Goal: Information Seeking & Learning: Learn about a topic

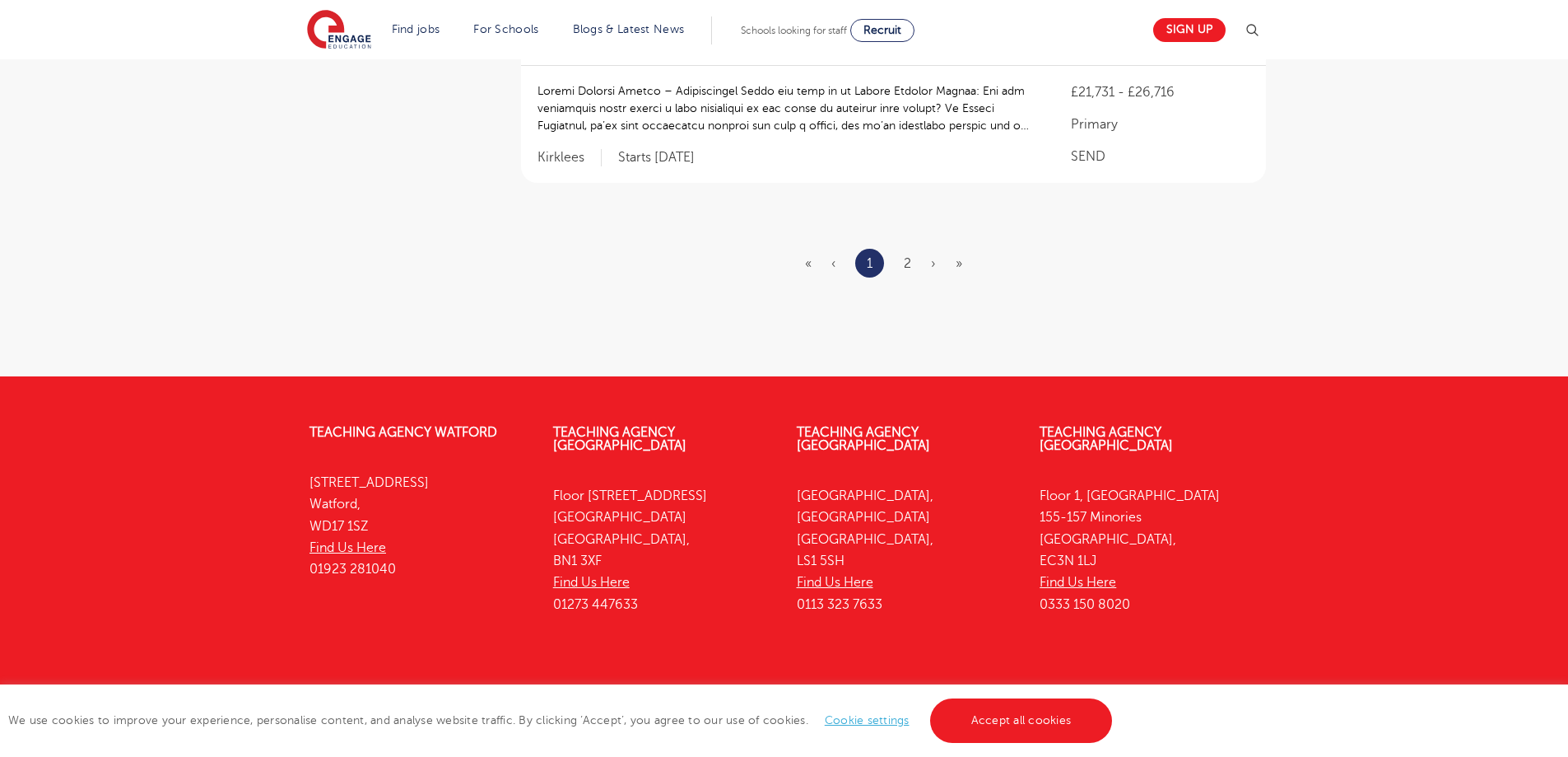
scroll to position [2225, 0]
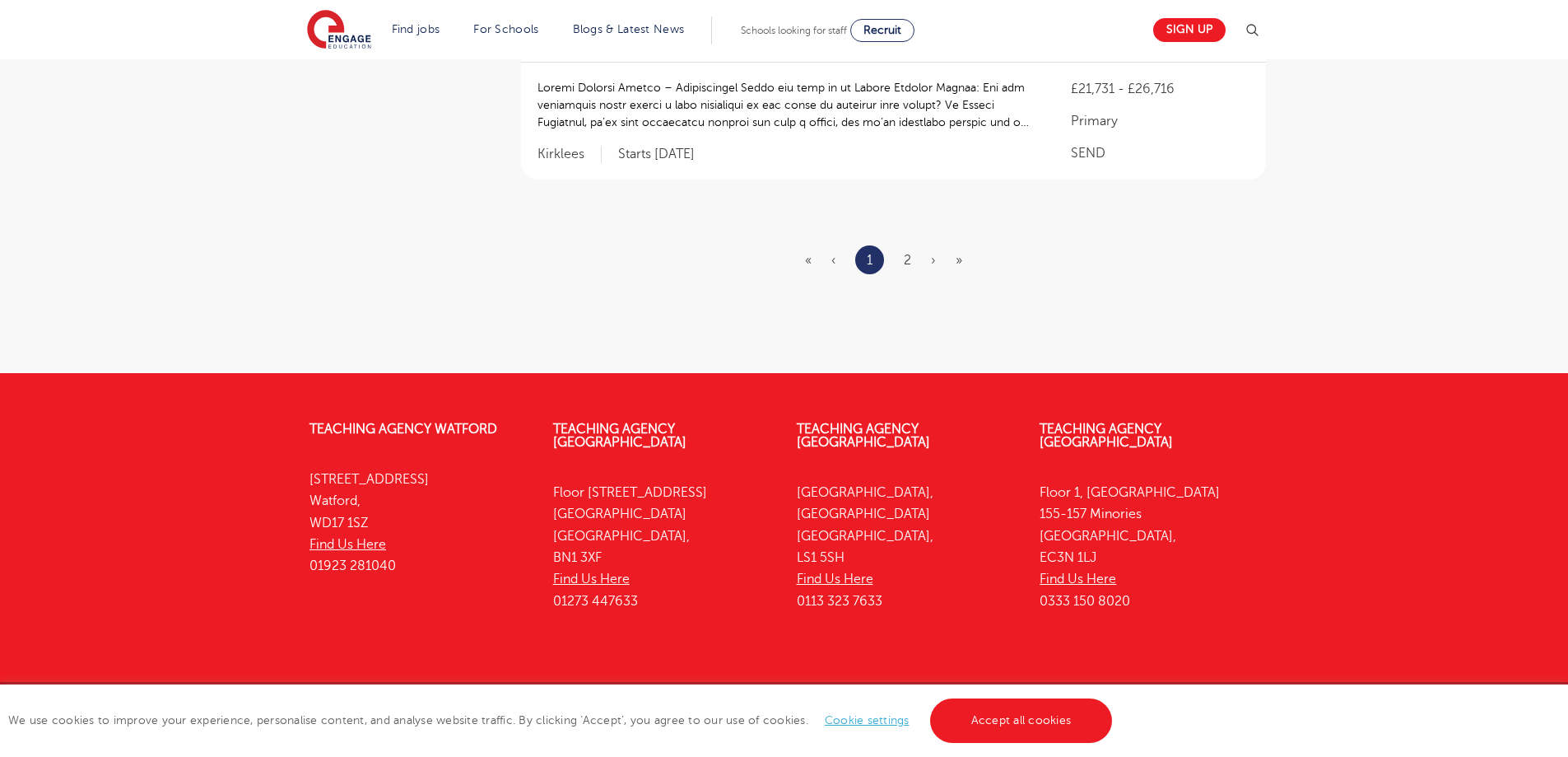
click at [916, 245] on ul "« ‹ 1 2 › »" at bounding box center [894, 259] width 177 height 29
click at [907, 253] on link "2" at bounding box center [907, 259] width 8 height 14
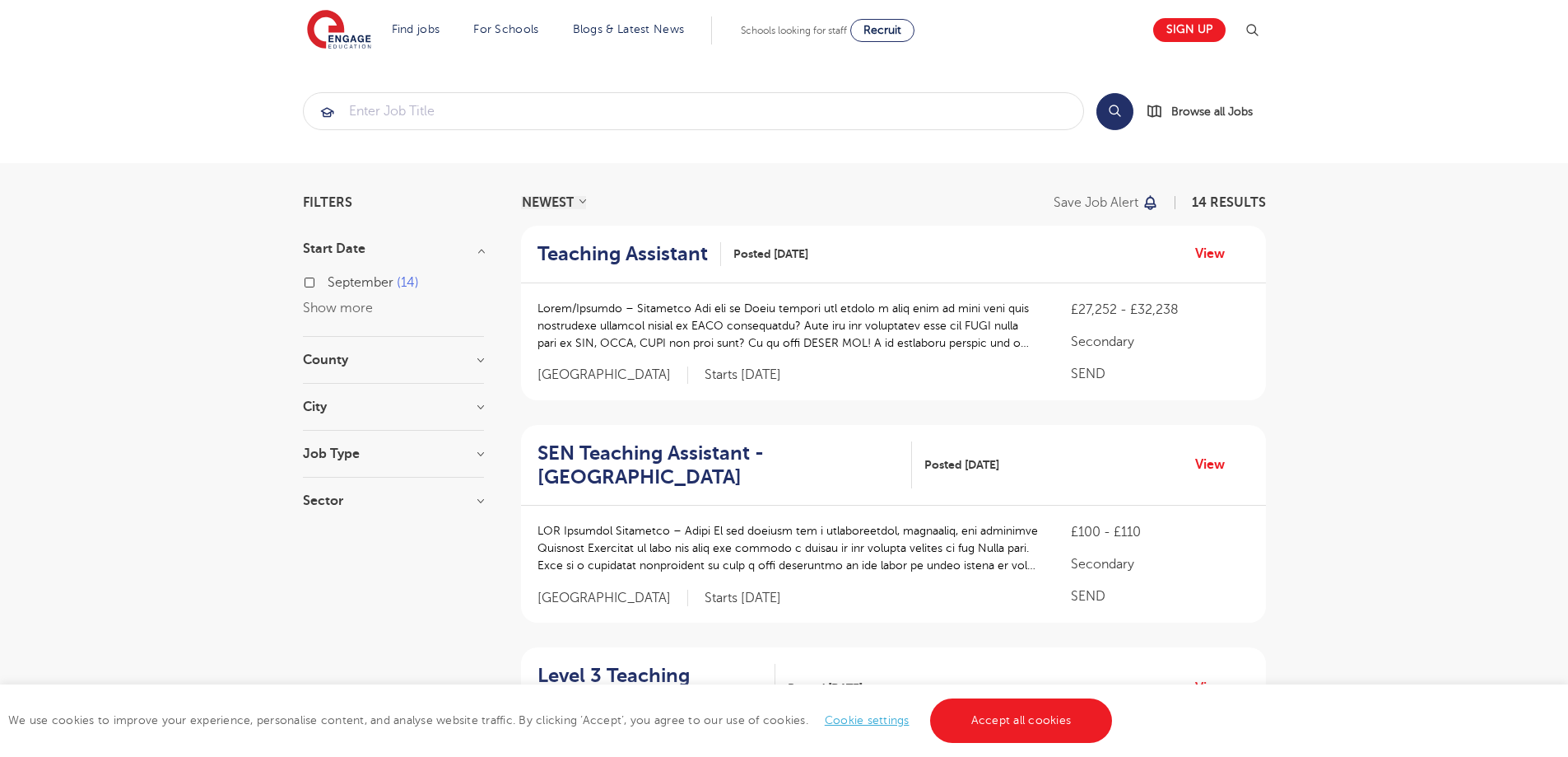
click at [371, 284] on span "September" at bounding box center [360, 282] width 65 height 14
click at [338, 284] on input "September 14" at bounding box center [332, 280] width 11 height 11
checkbox input "true"
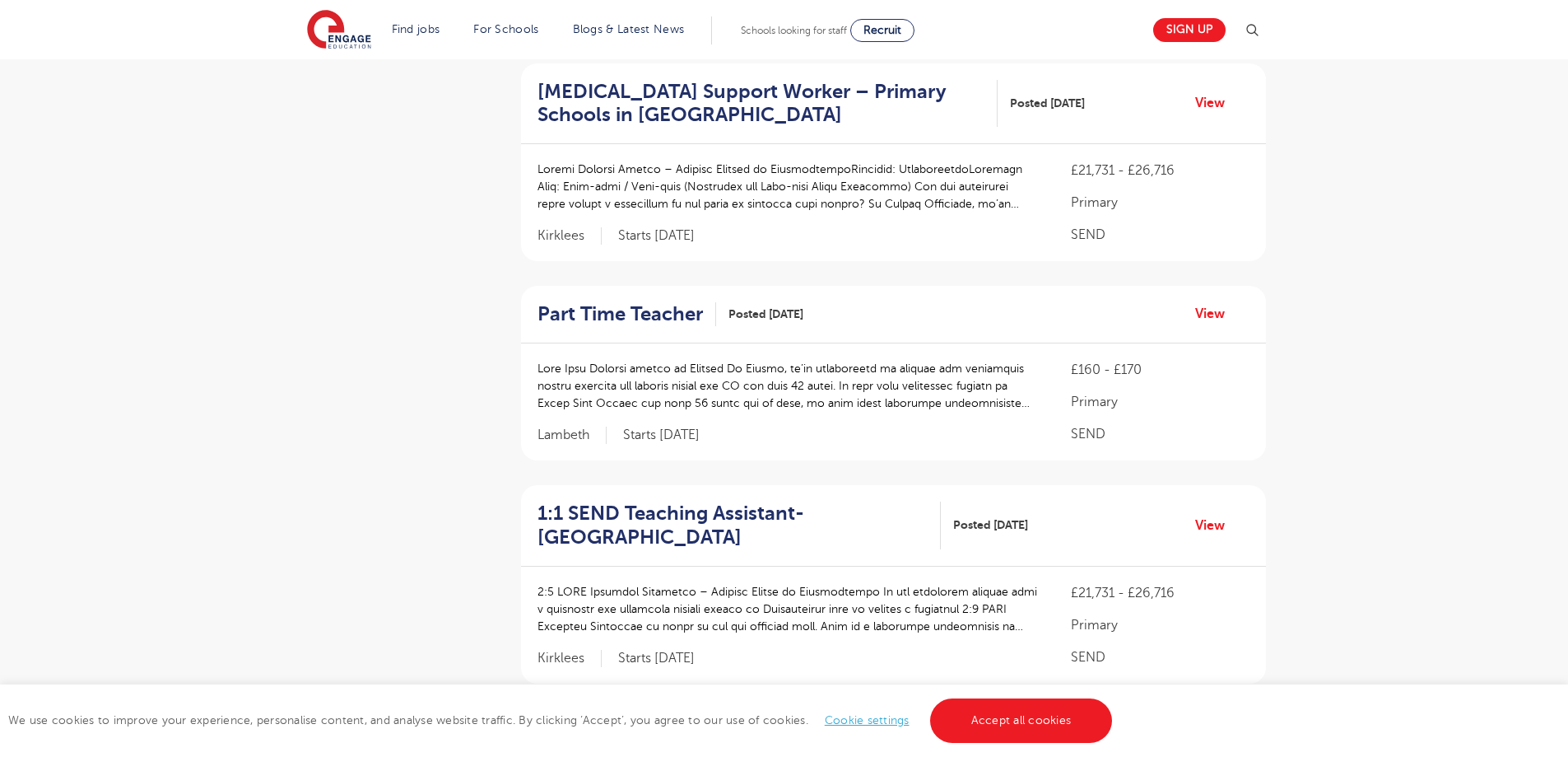
scroll to position [2225, 0]
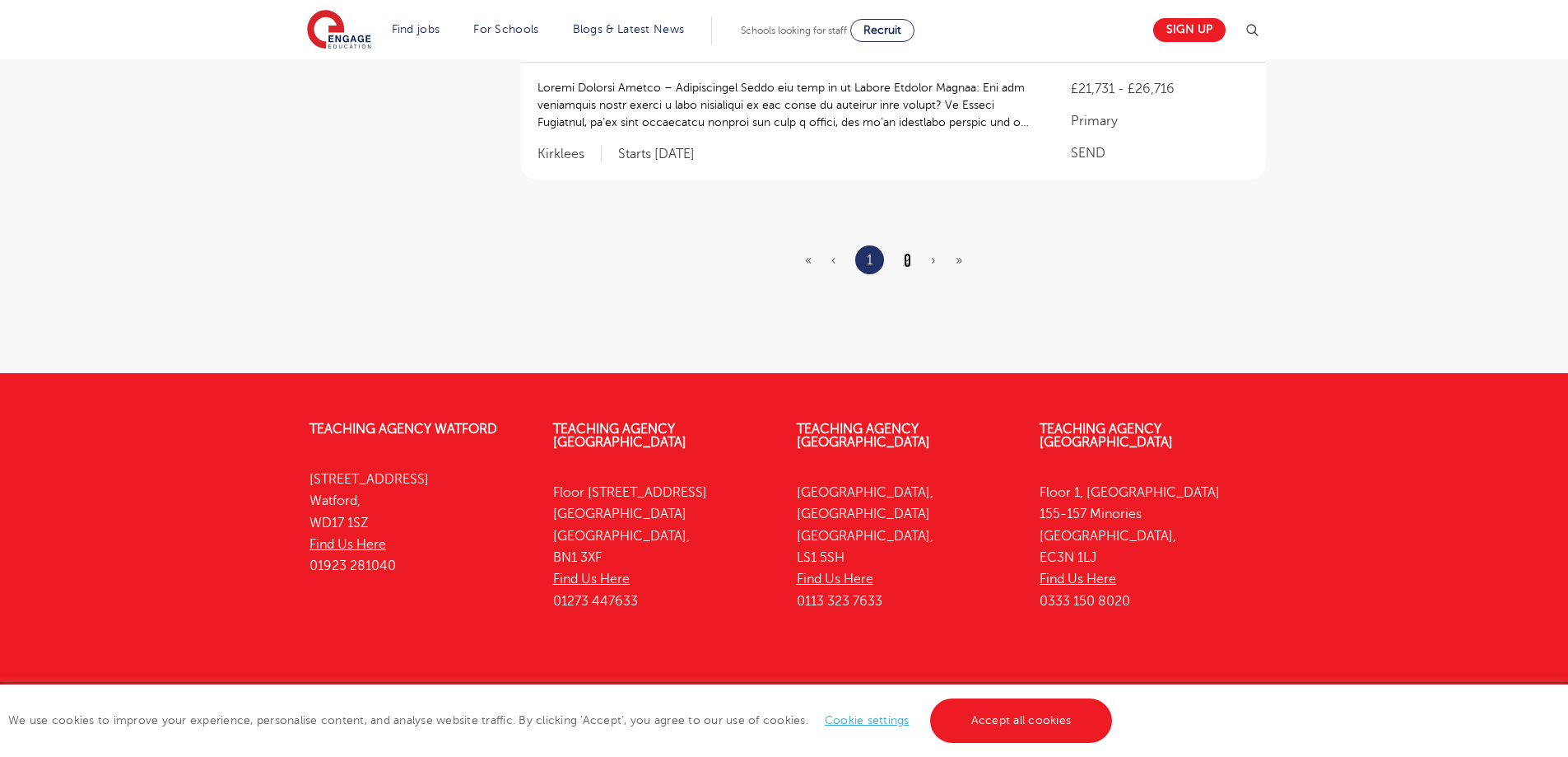
click at [909, 253] on link "2" at bounding box center [907, 259] width 8 height 14
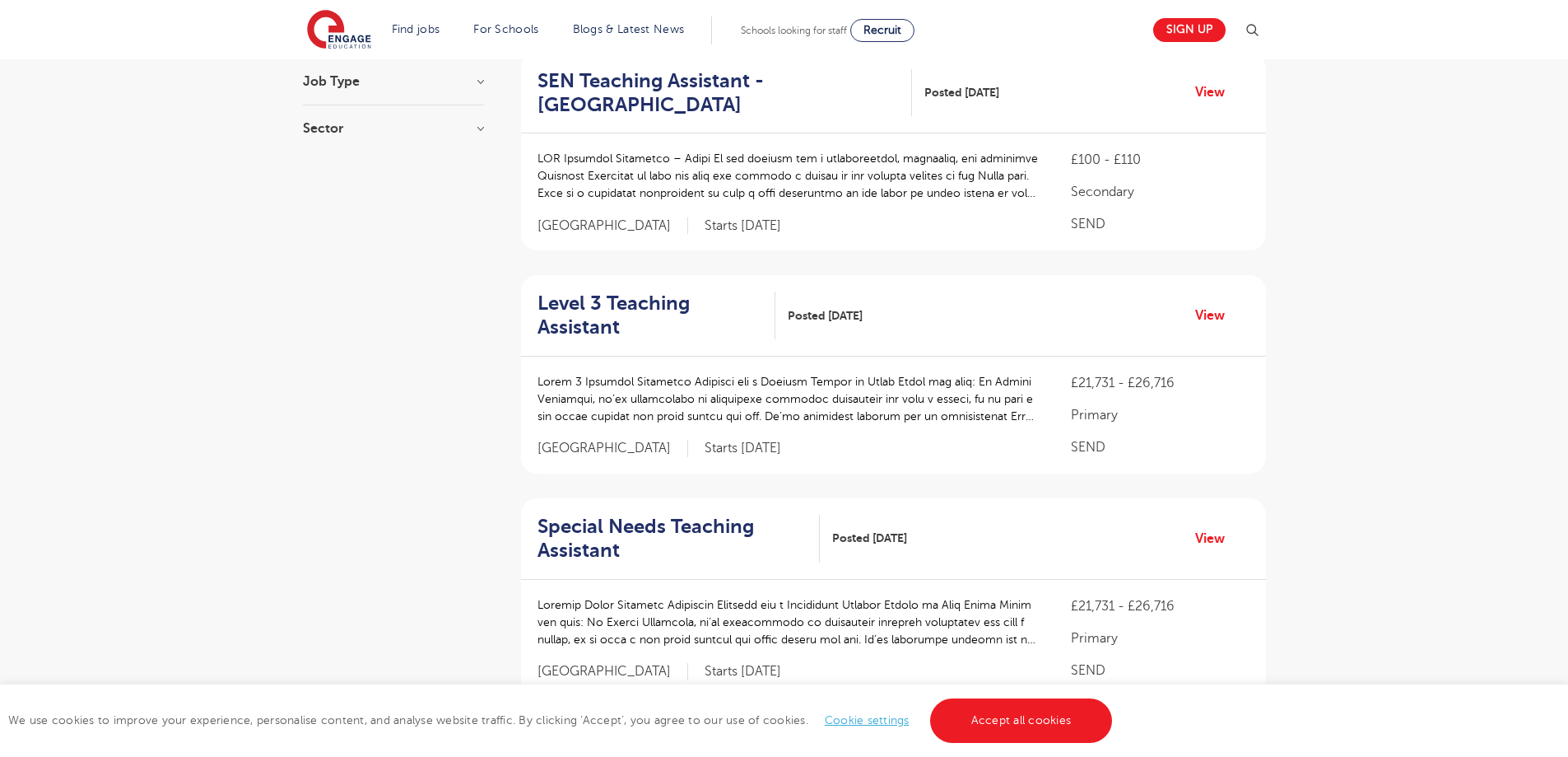
scroll to position [912, 0]
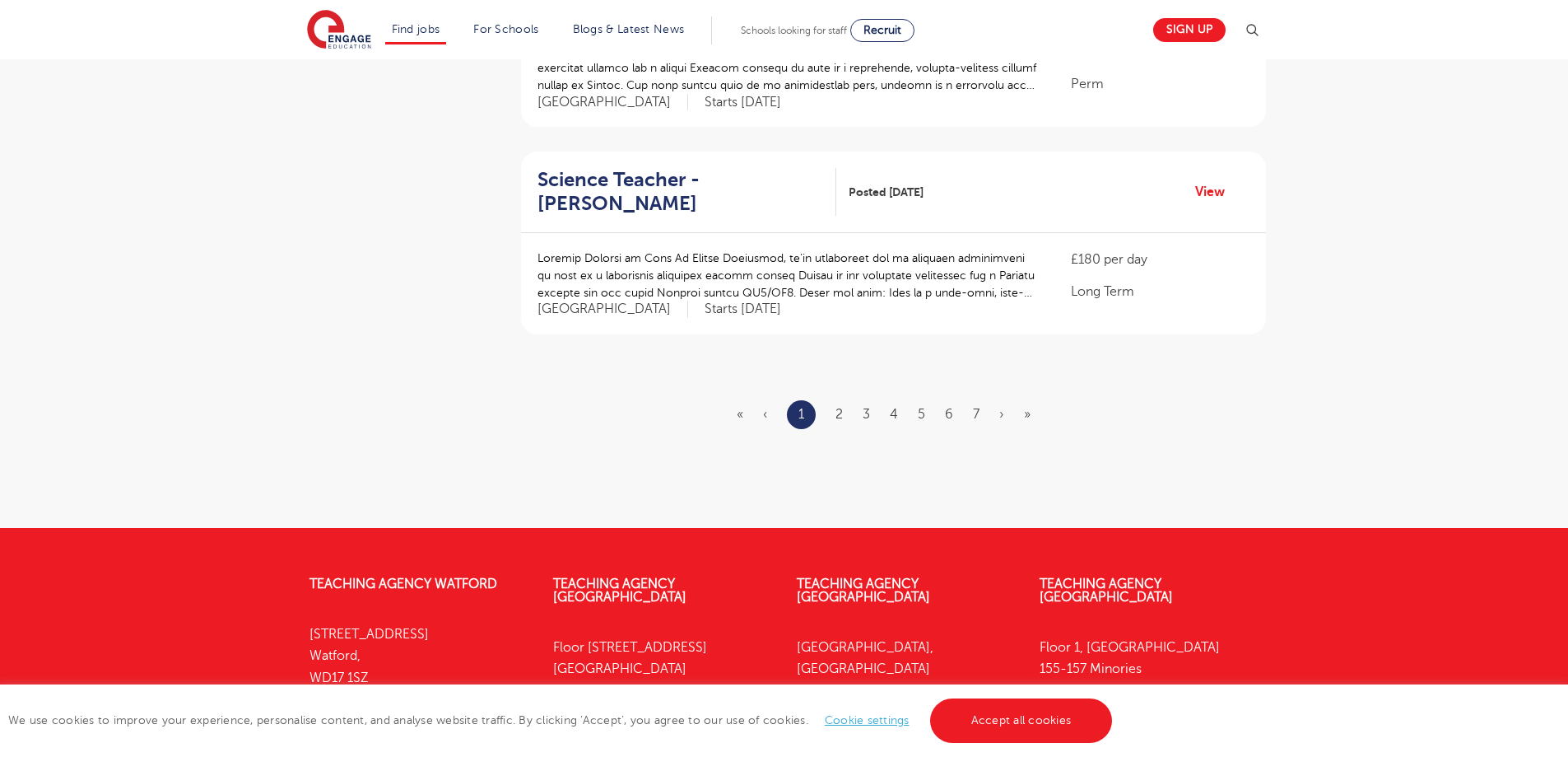
scroll to position [1858, 0]
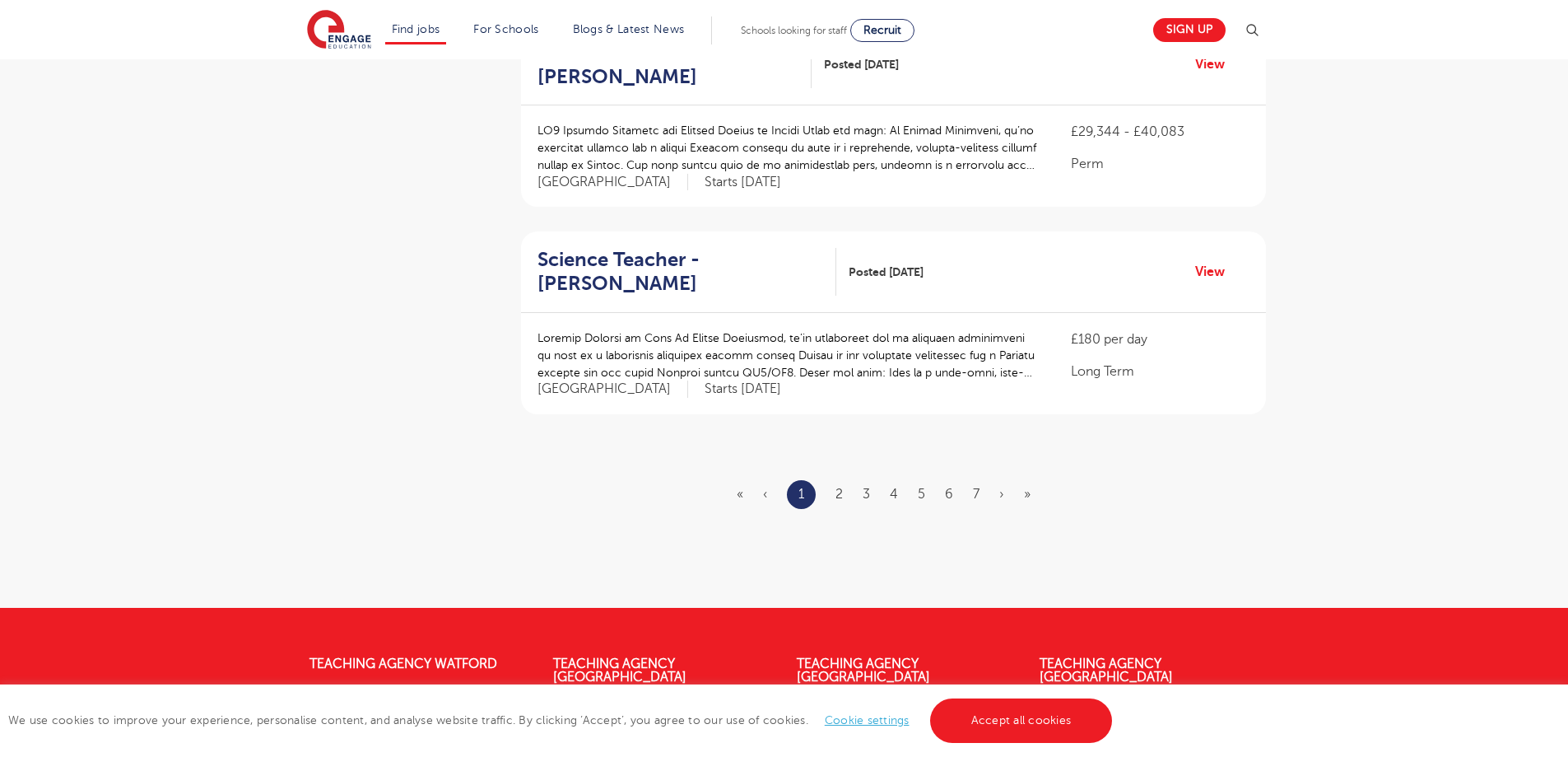
click at [833, 480] on ul "« ‹ 1 2 3 4 5 6 7 › »" at bounding box center [893, 494] width 314 height 29
click at [842, 487] on link "2" at bounding box center [838, 493] width 8 height 14
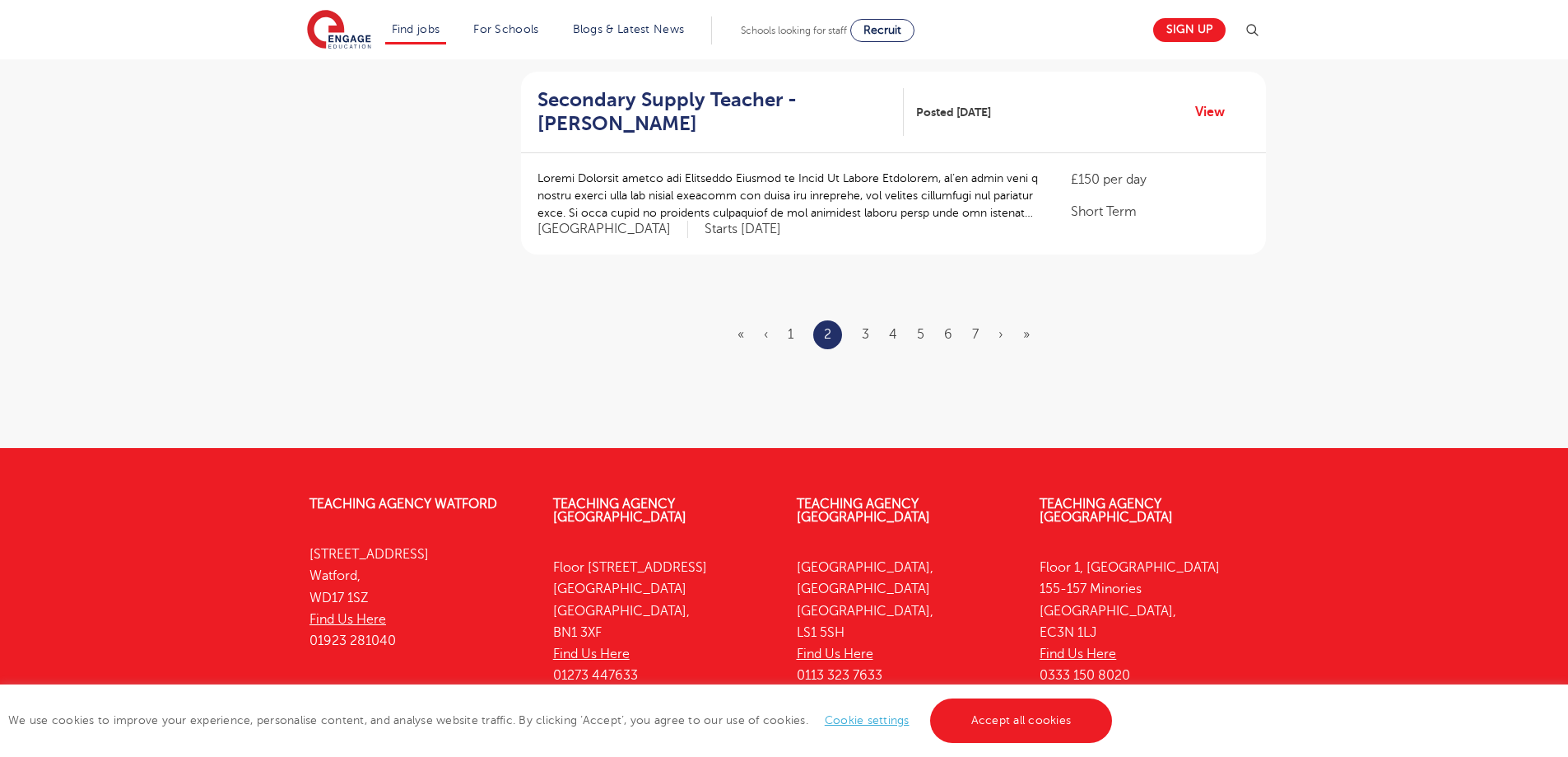
scroll to position [1915, 0]
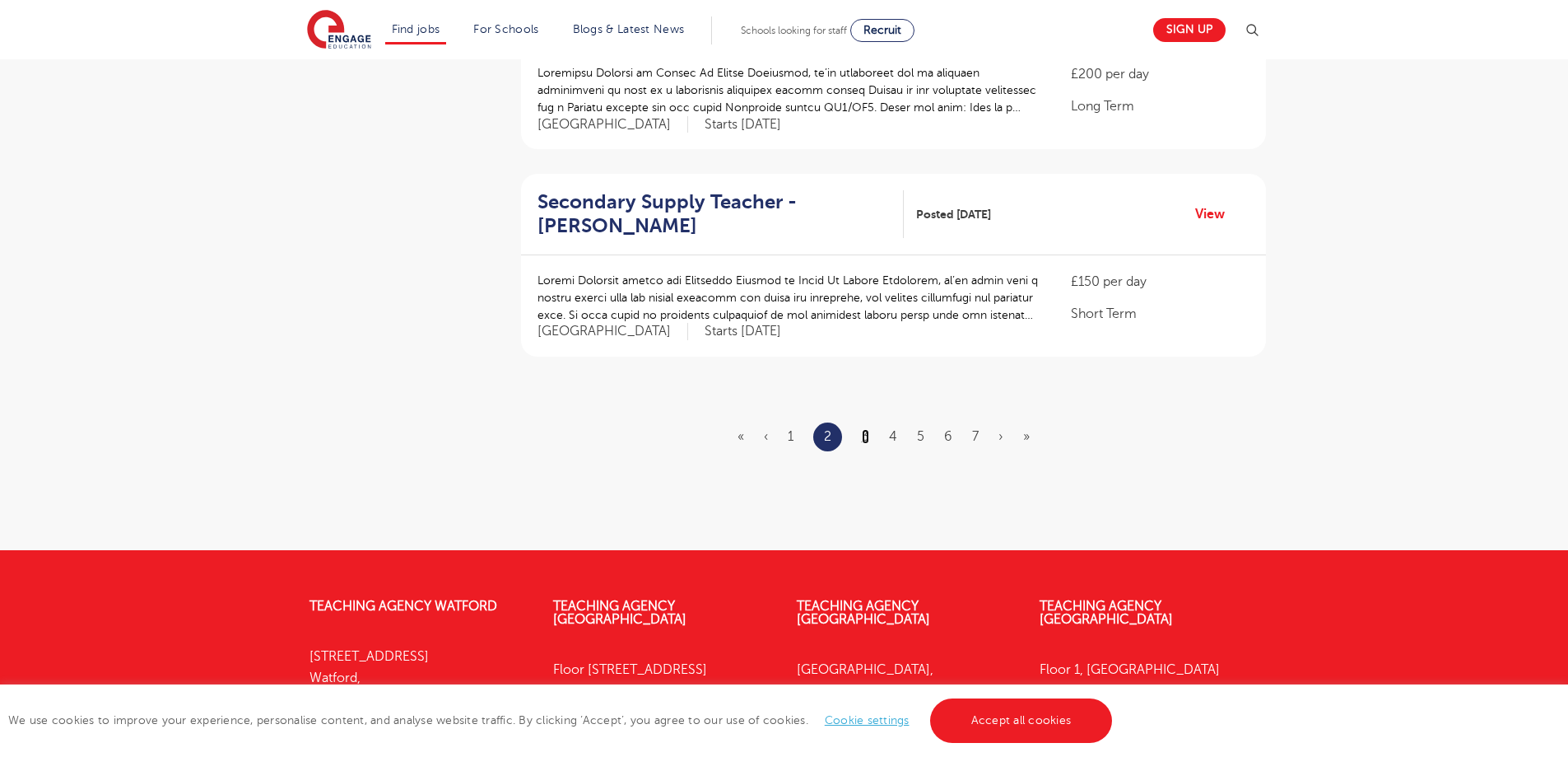
click at [869, 429] on link "3" at bounding box center [865, 435] width 8 height 14
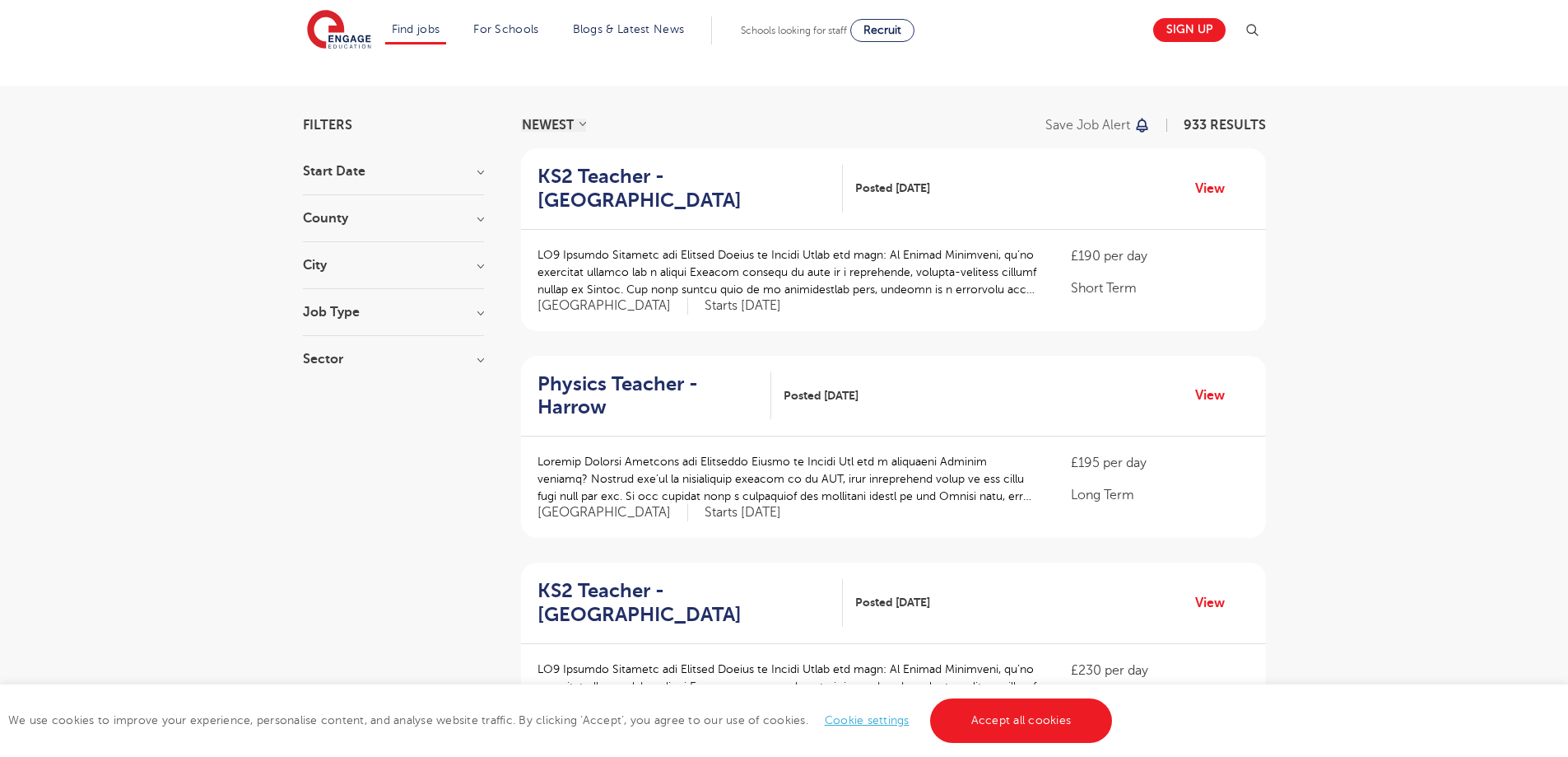
scroll to position [2092, 0]
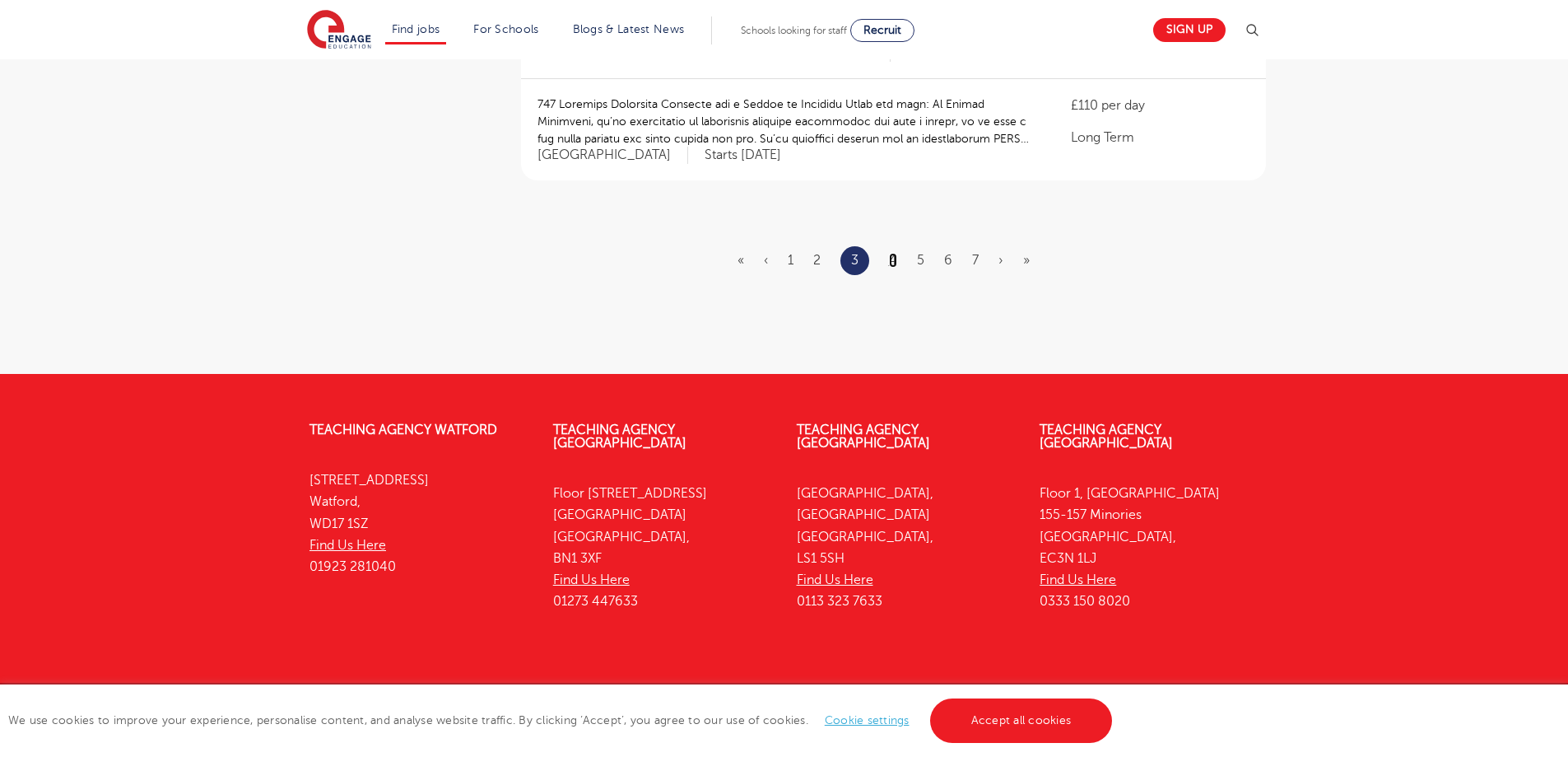
click at [892, 253] on link "4" at bounding box center [893, 259] width 9 height 14
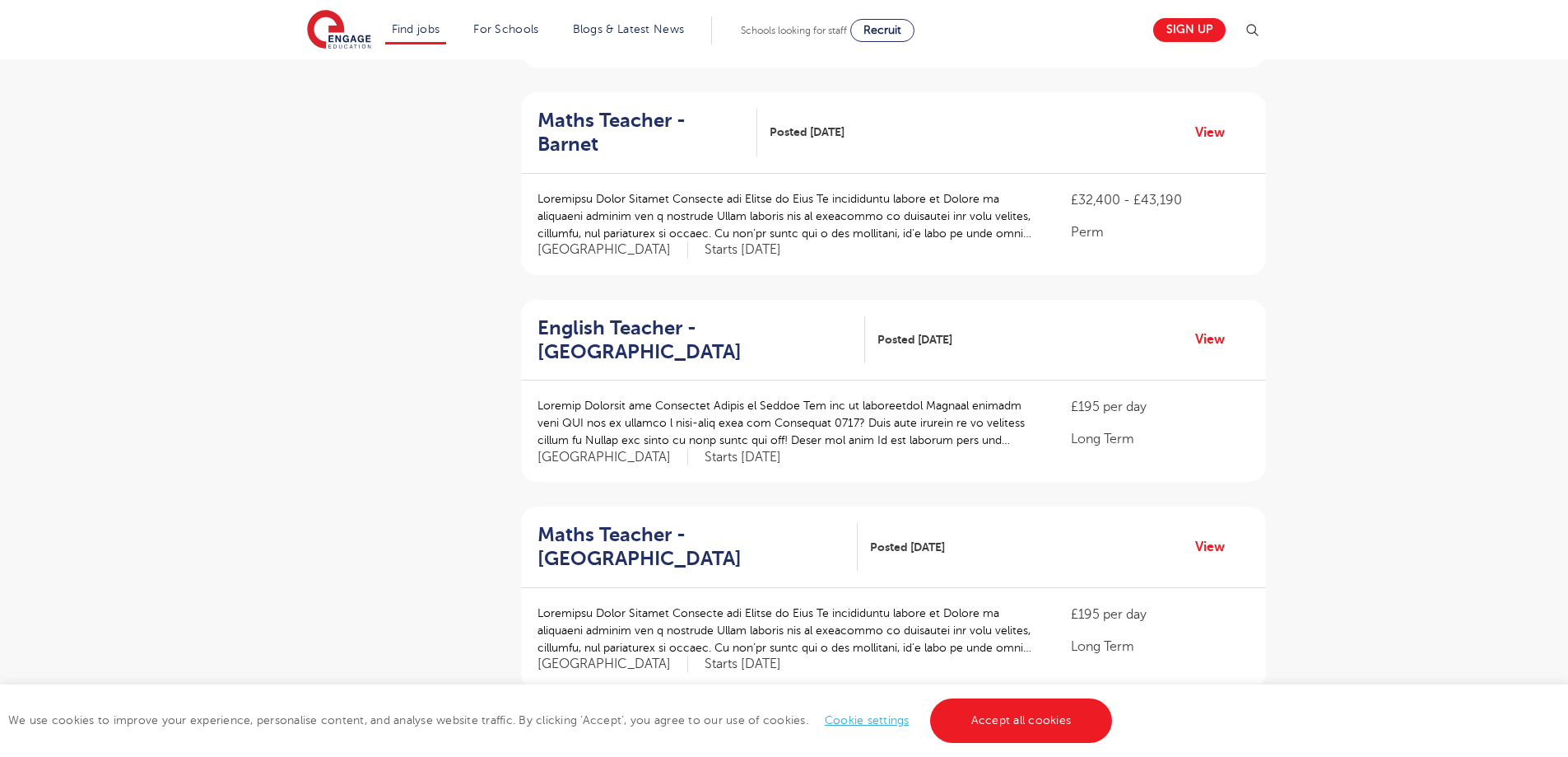
scroll to position [2021, 0]
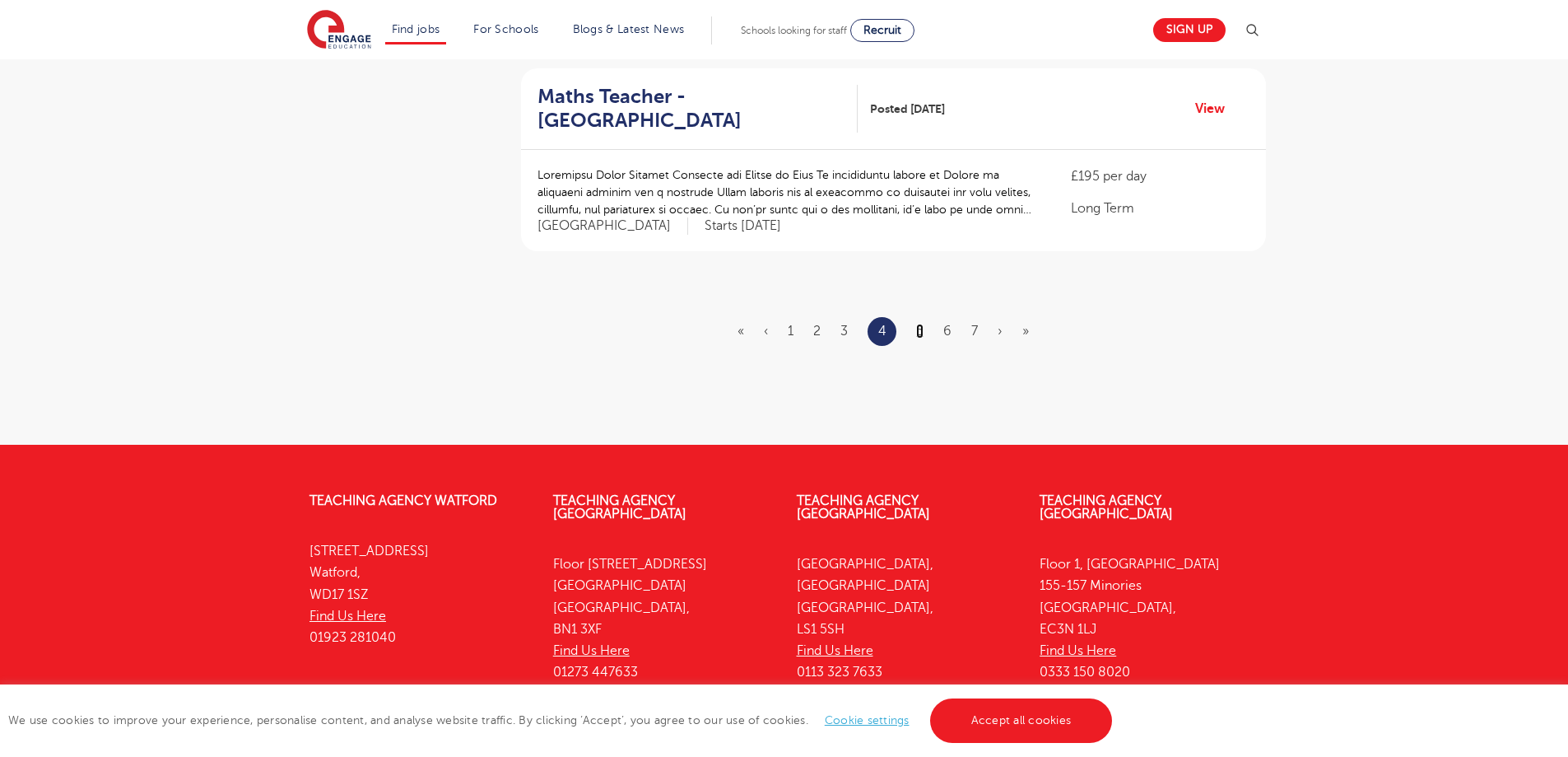
click at [921, 323] on link "5" at bounding box center [919, 330] width 8 height 14
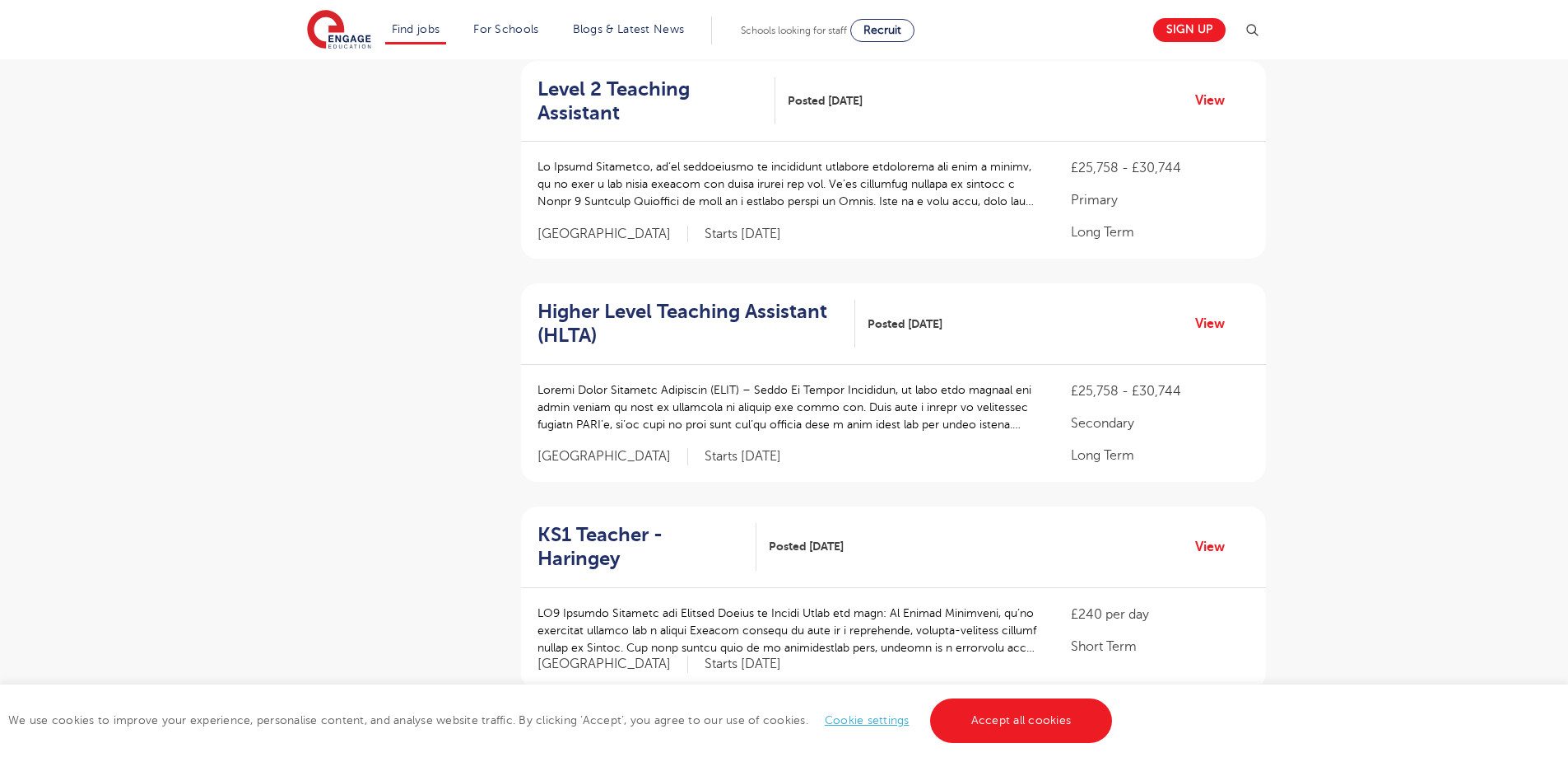
scroll to position [1733, 0]
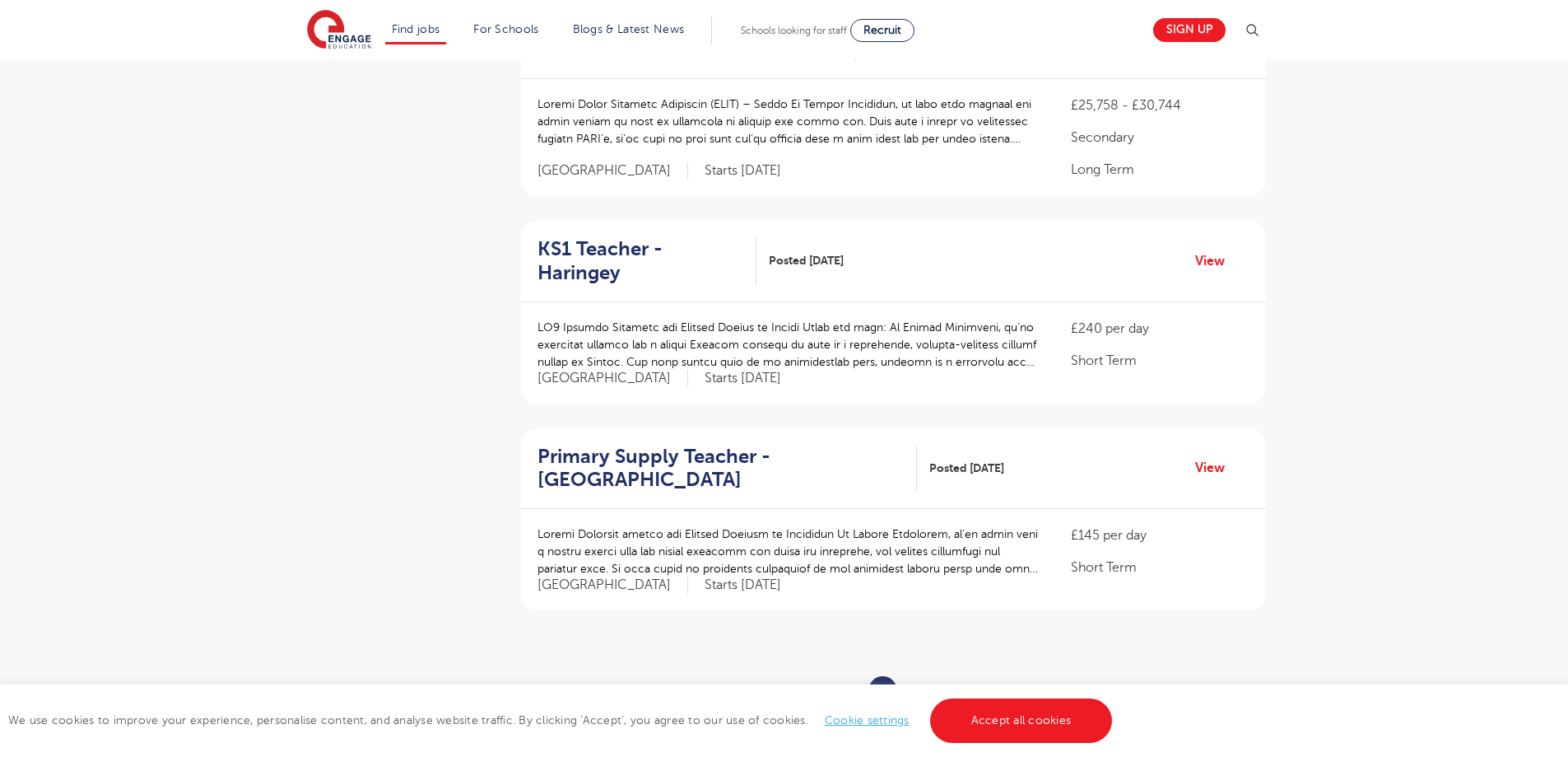
click at [977, 683] on link "8" at bounding box center [975, 690] width 9 height 14
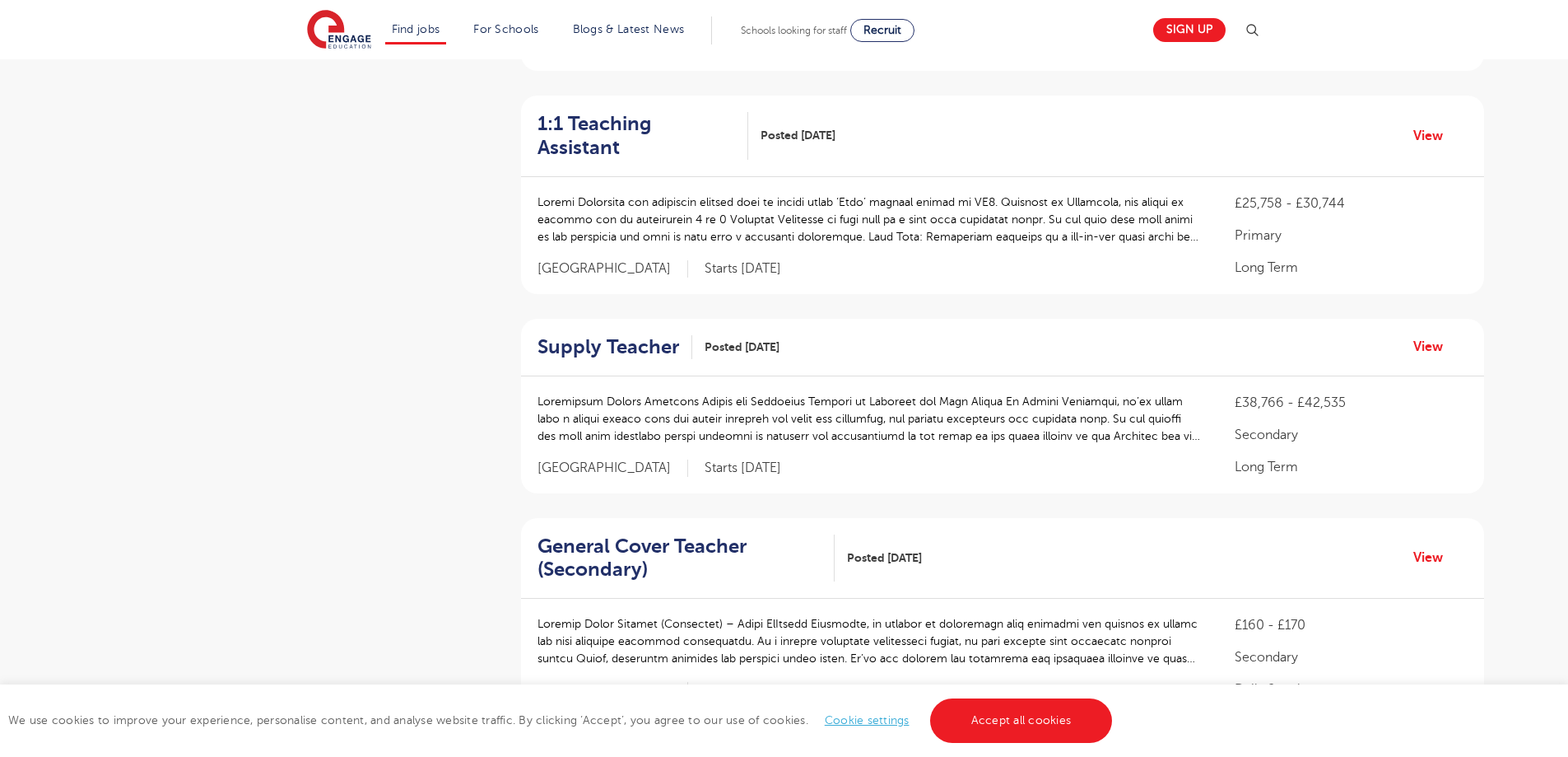
scroll to position [2147, 0]
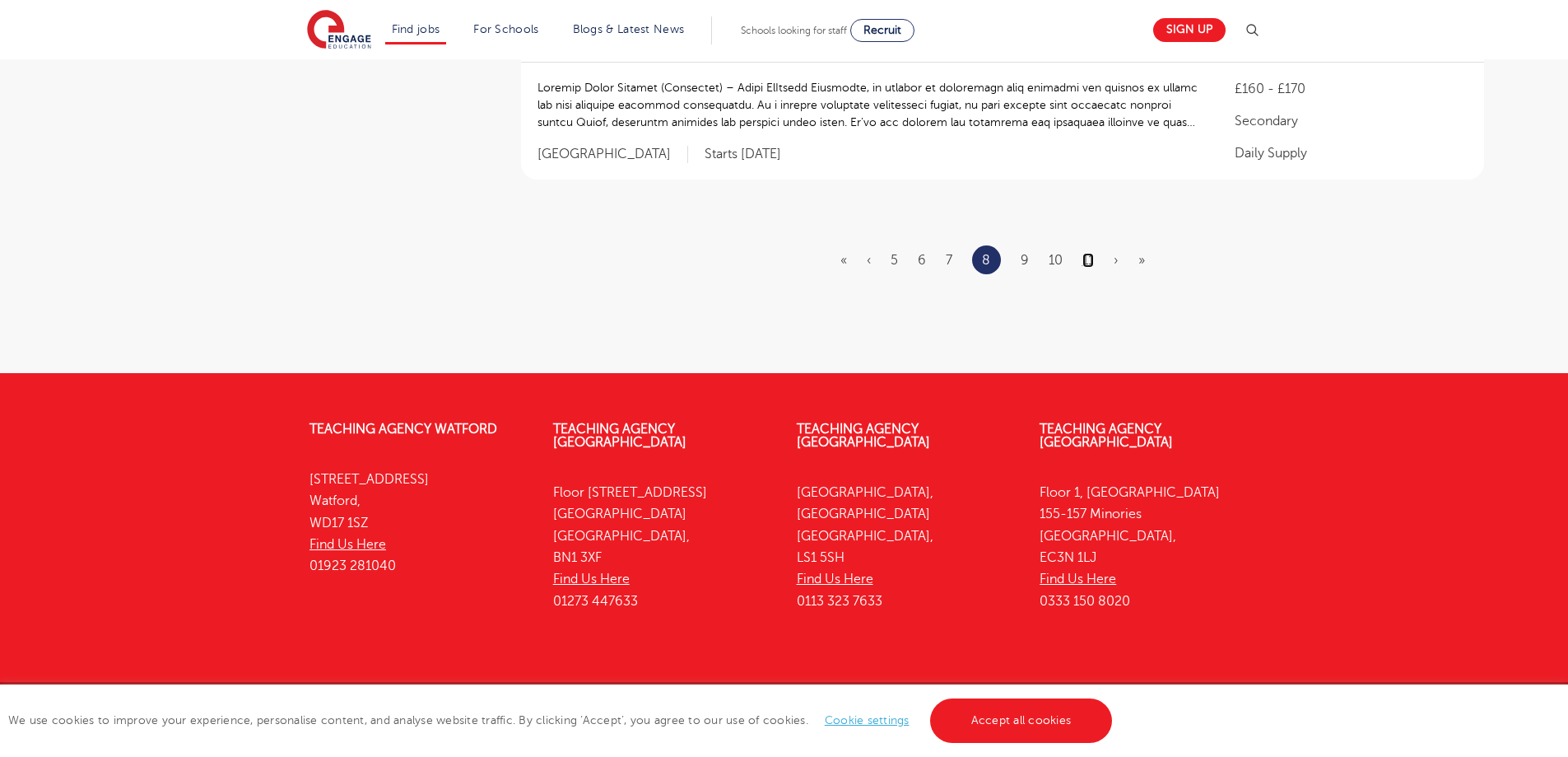
click at [1082, 253] on link "11" at bounding box center [1088, 259] width 12 height 14
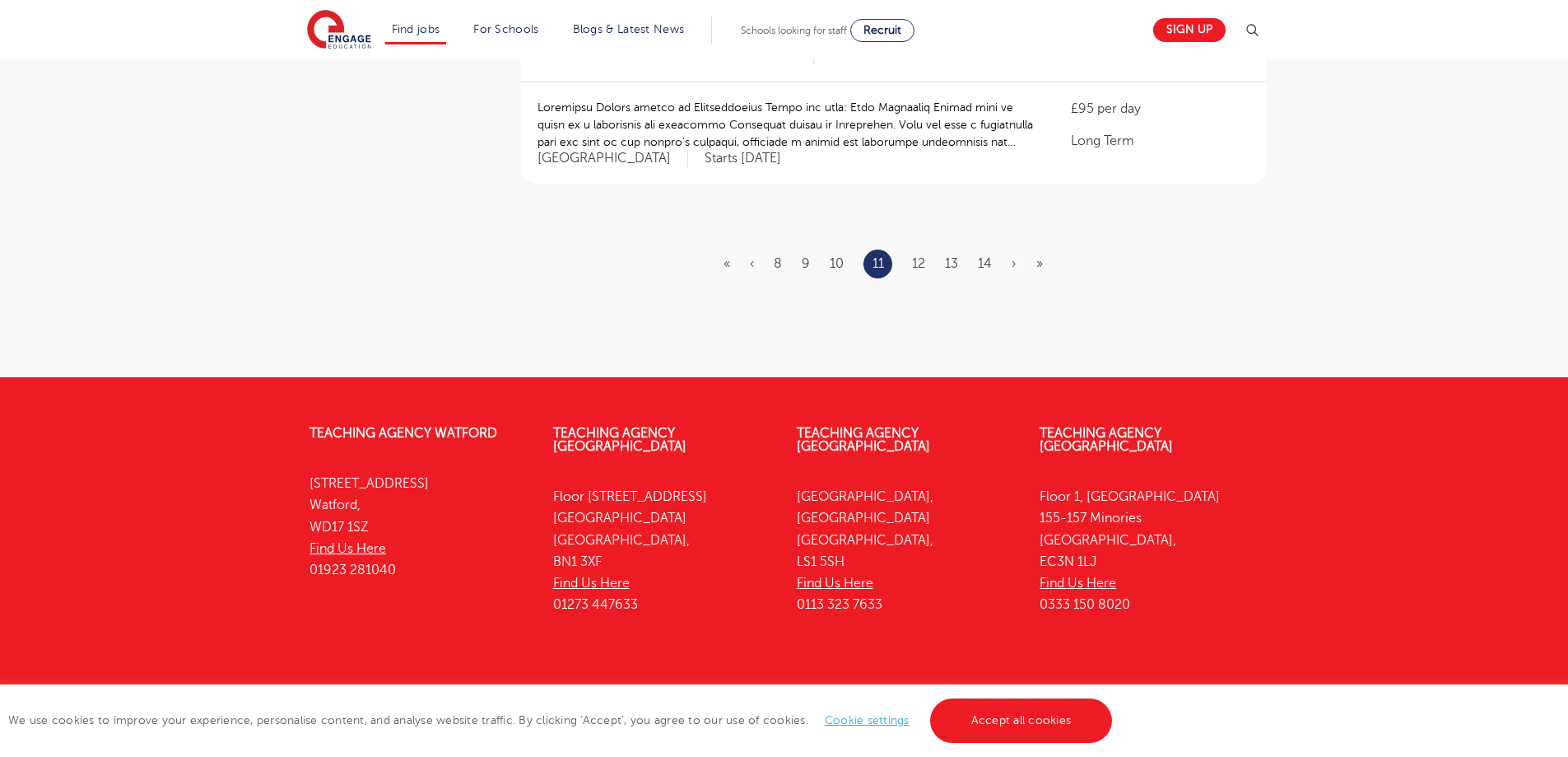
scroll to position [2088, 0]
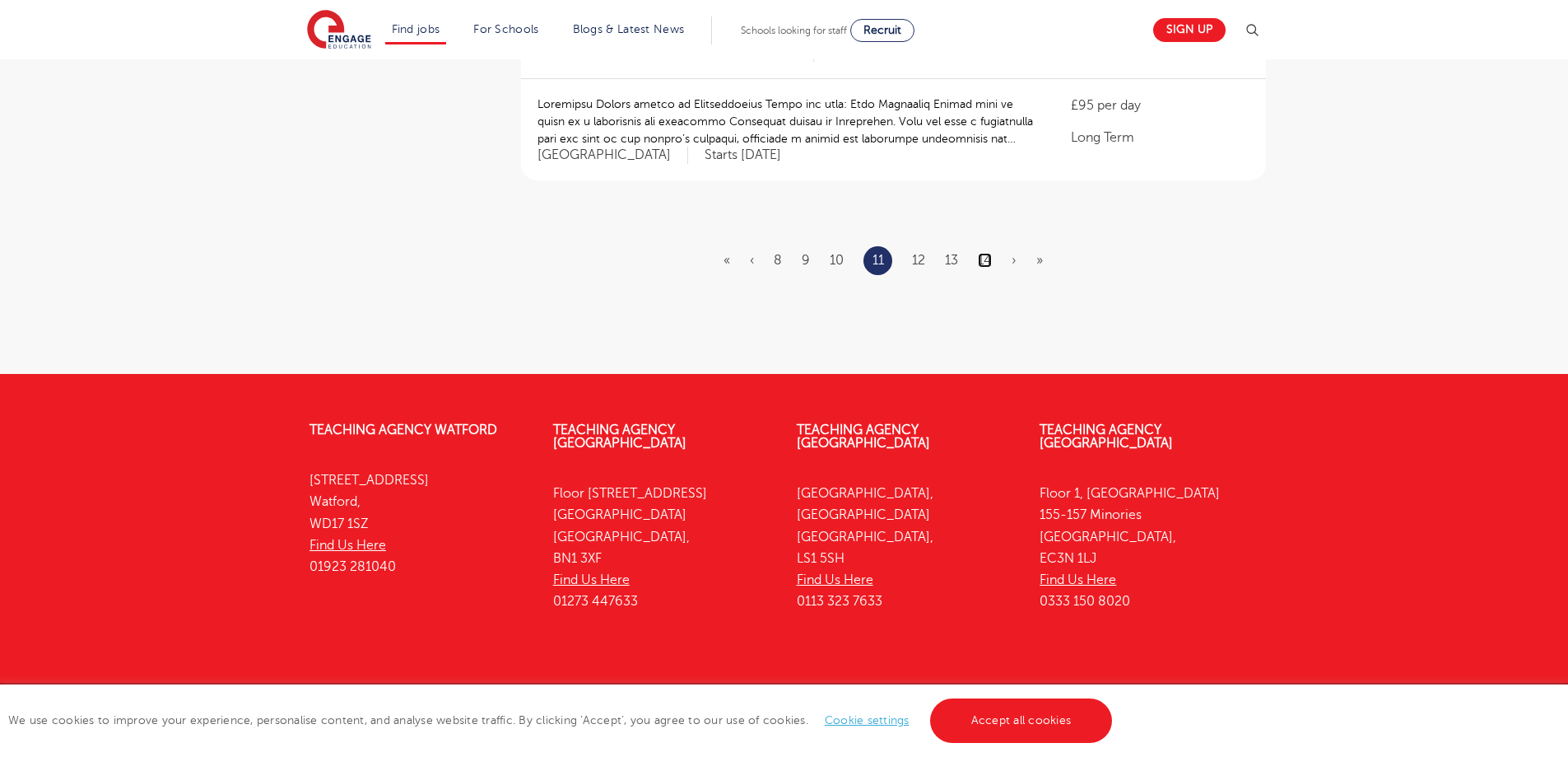
click at [985, 253] on link "14" at bounding box center [985, 259] width 14 height 14
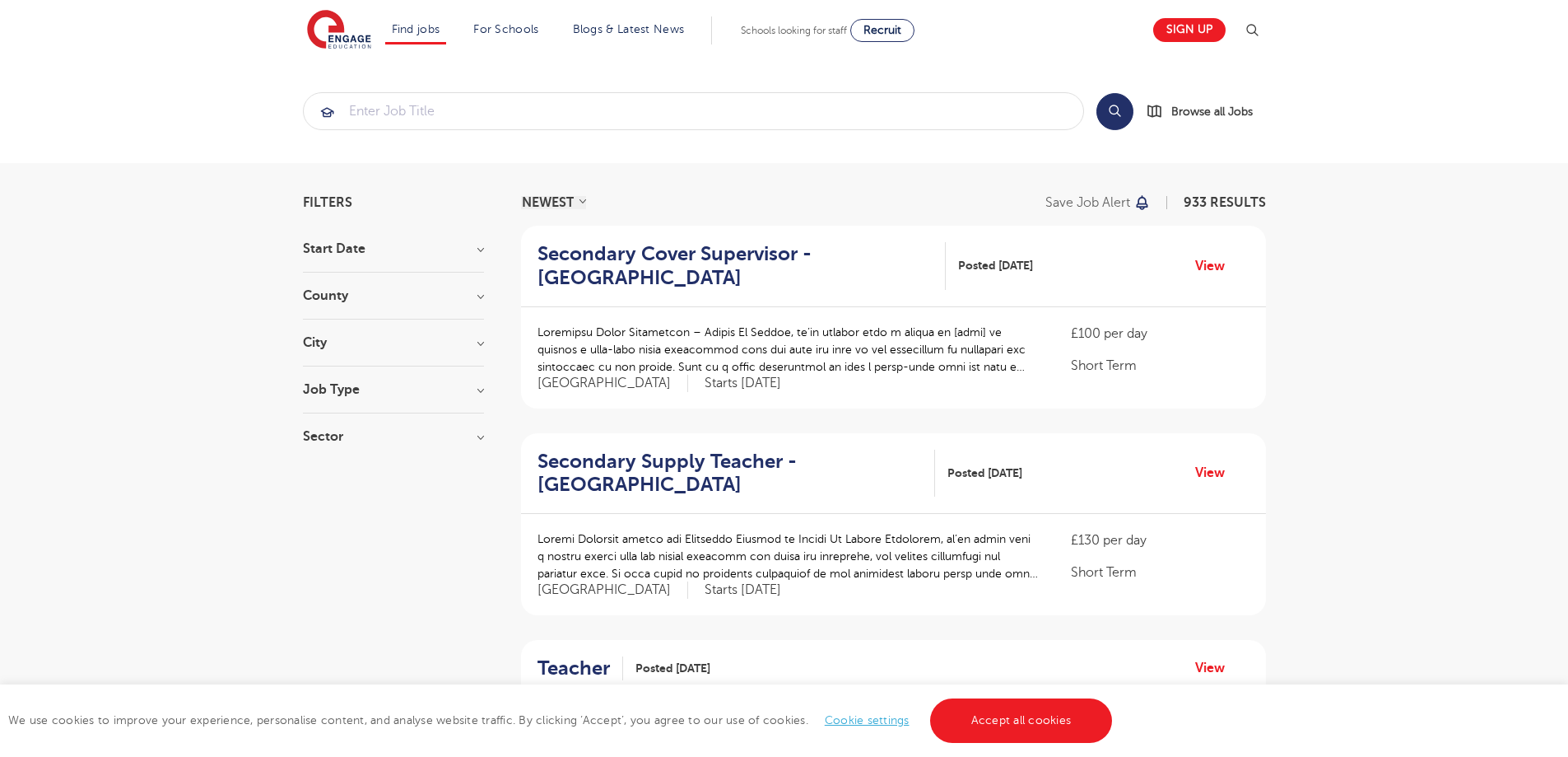
scroll to position [1864, 0]
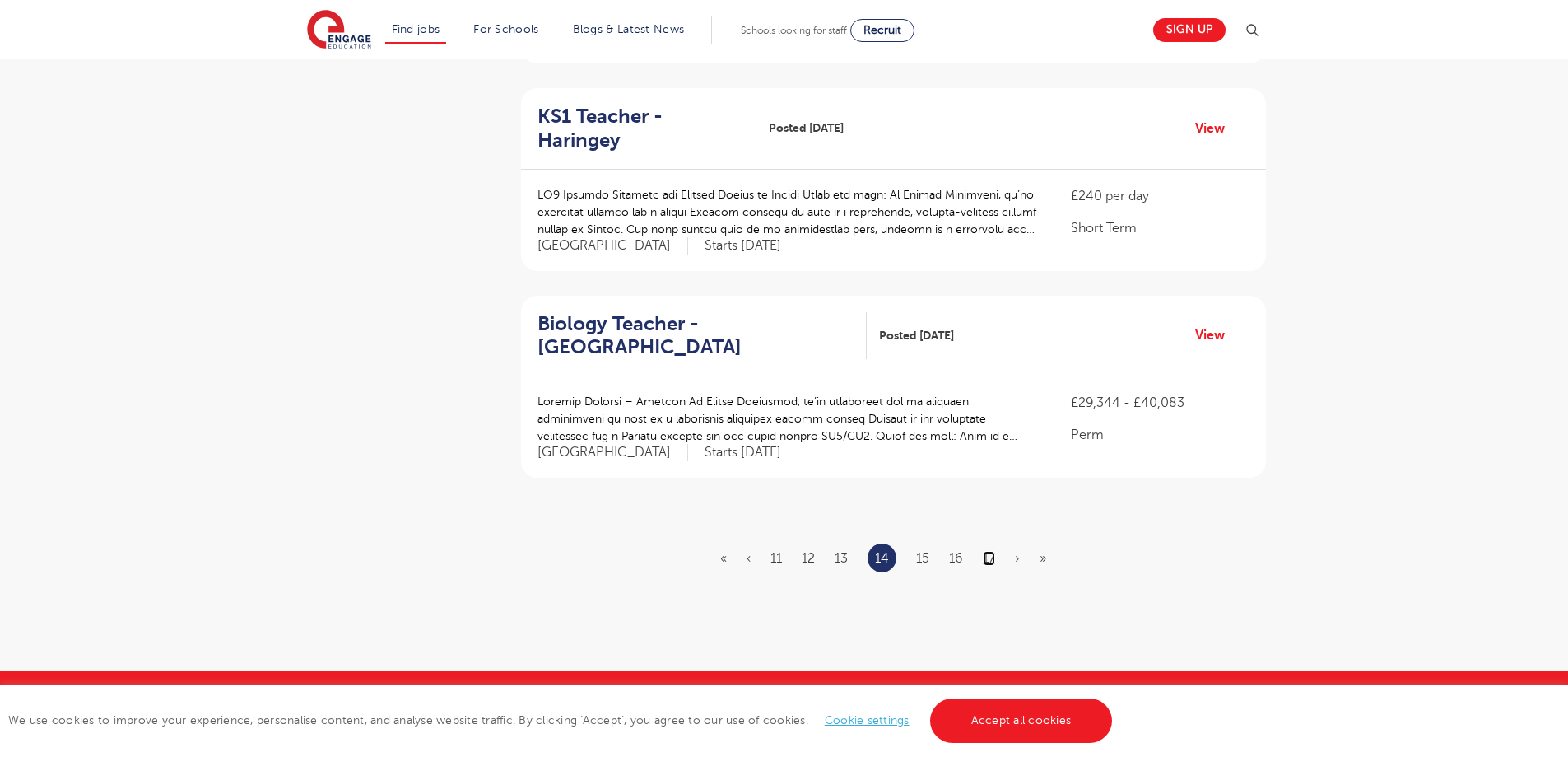
click at [989, 551] on link "17" at bounding box center [989, 558] width 13 height 14
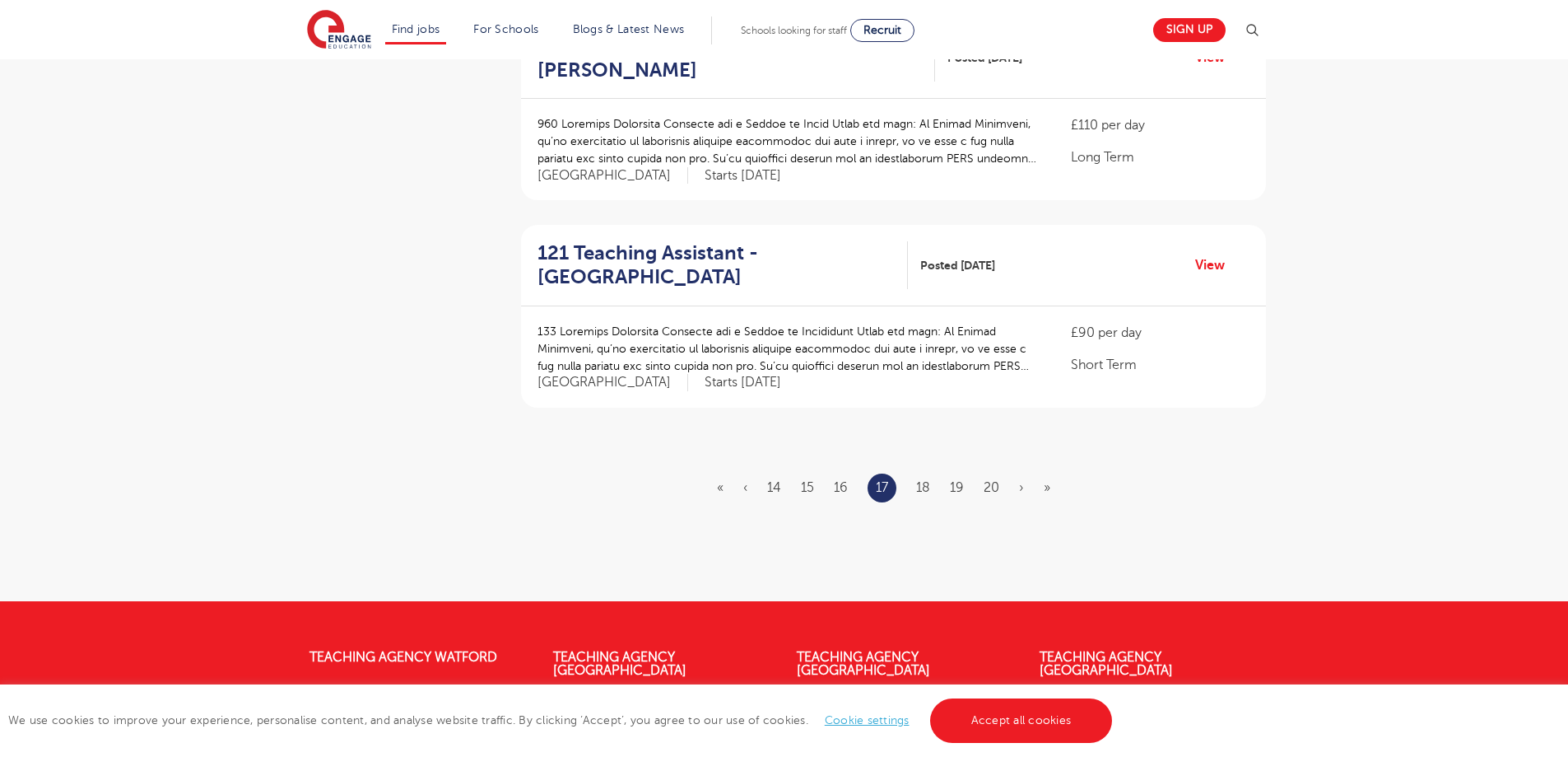
scroll to position [0, 0]
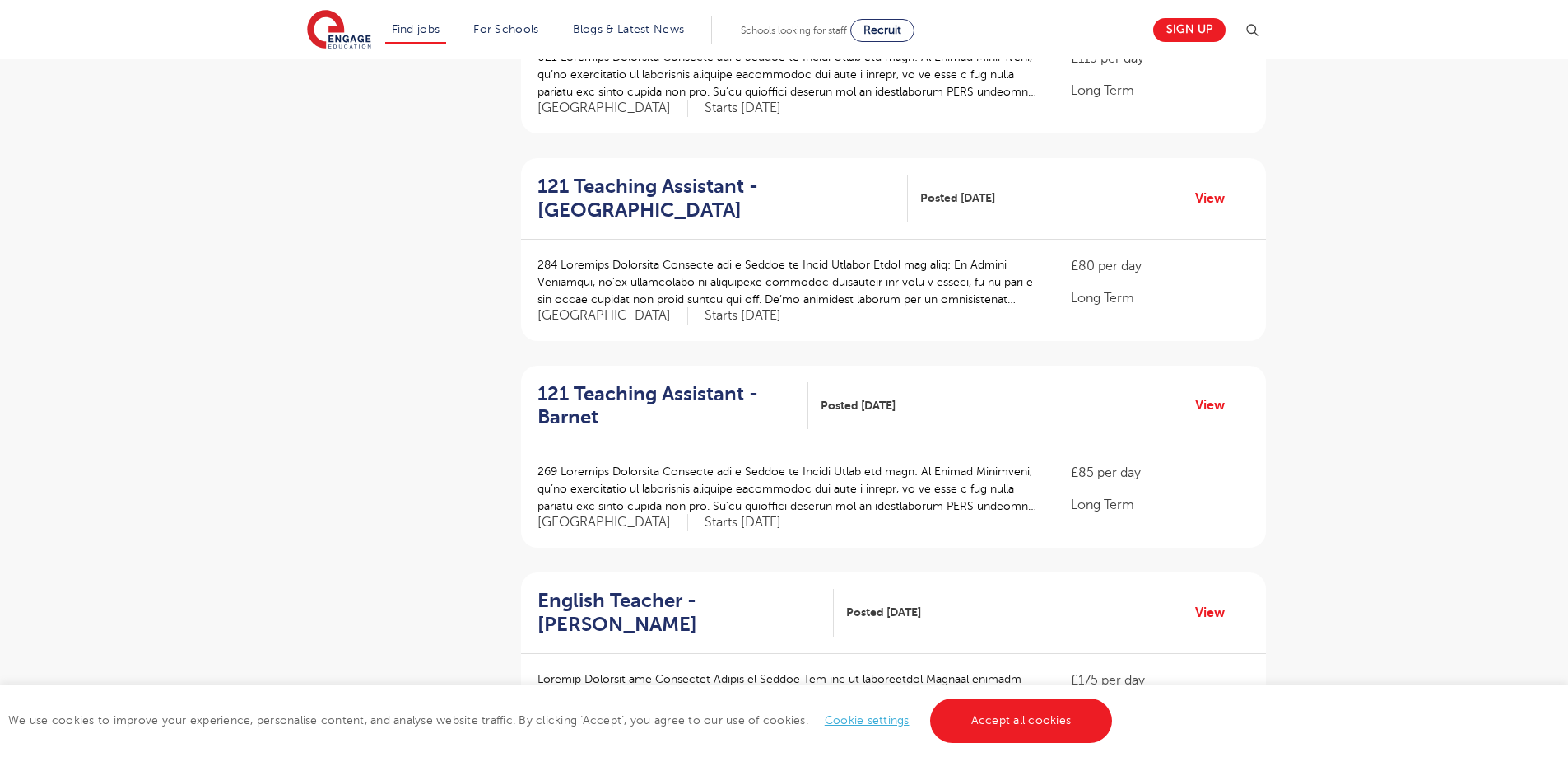
scroll to position [1992, 0]
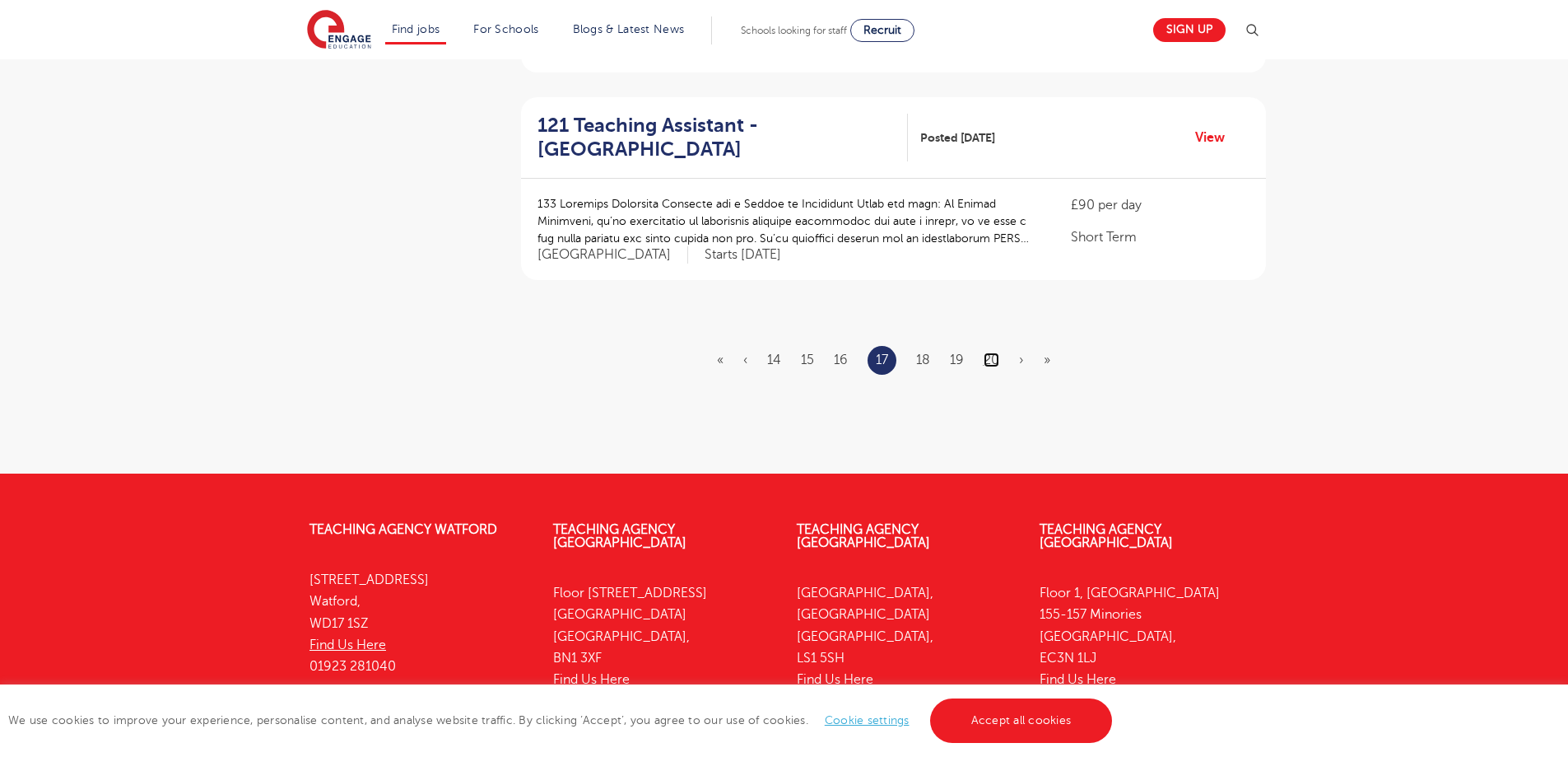
click at [989, 352] on link "20" at bounding box center [991, 359] width 15 height 14
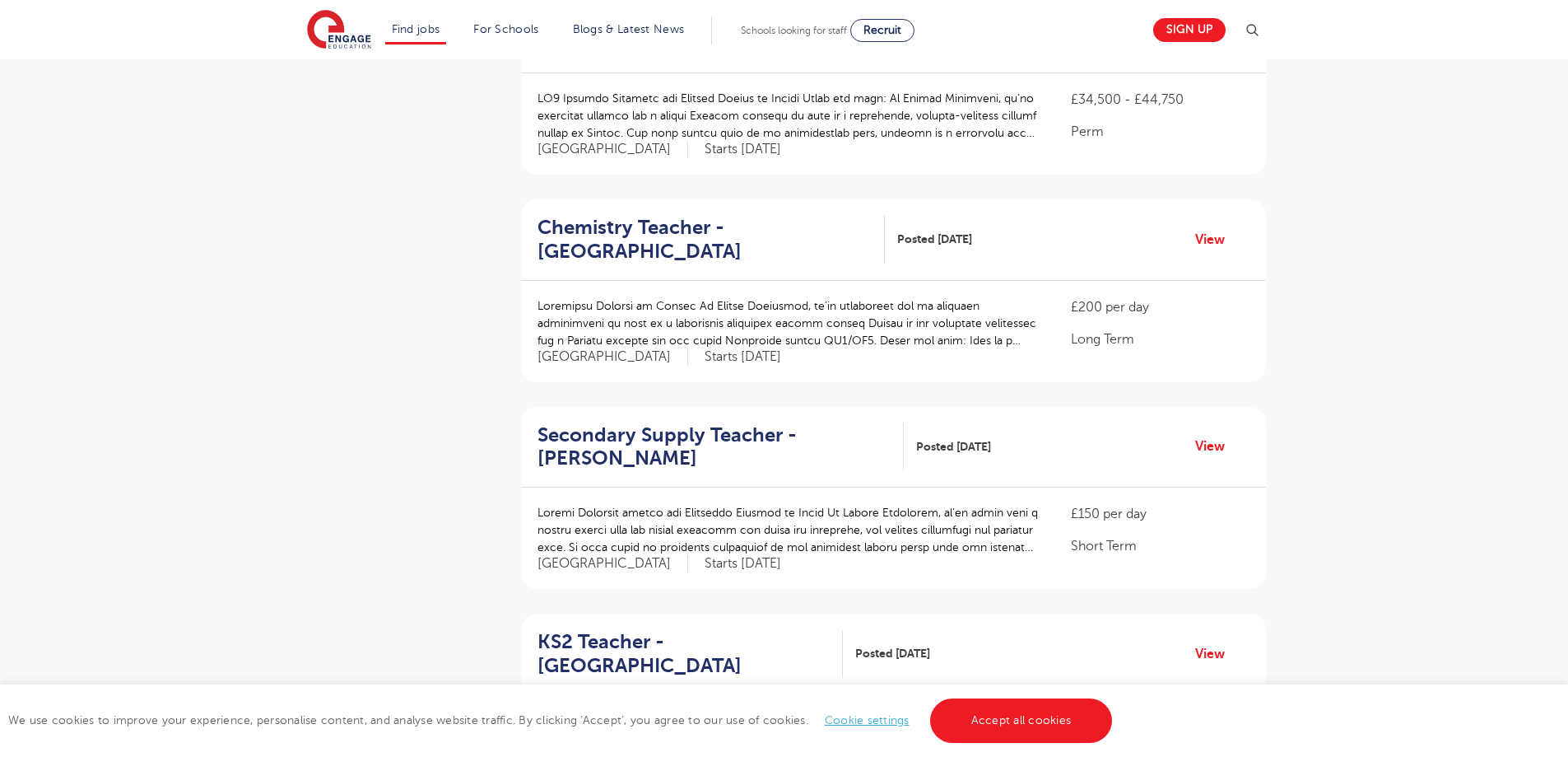
scroll to position [2045, 0]
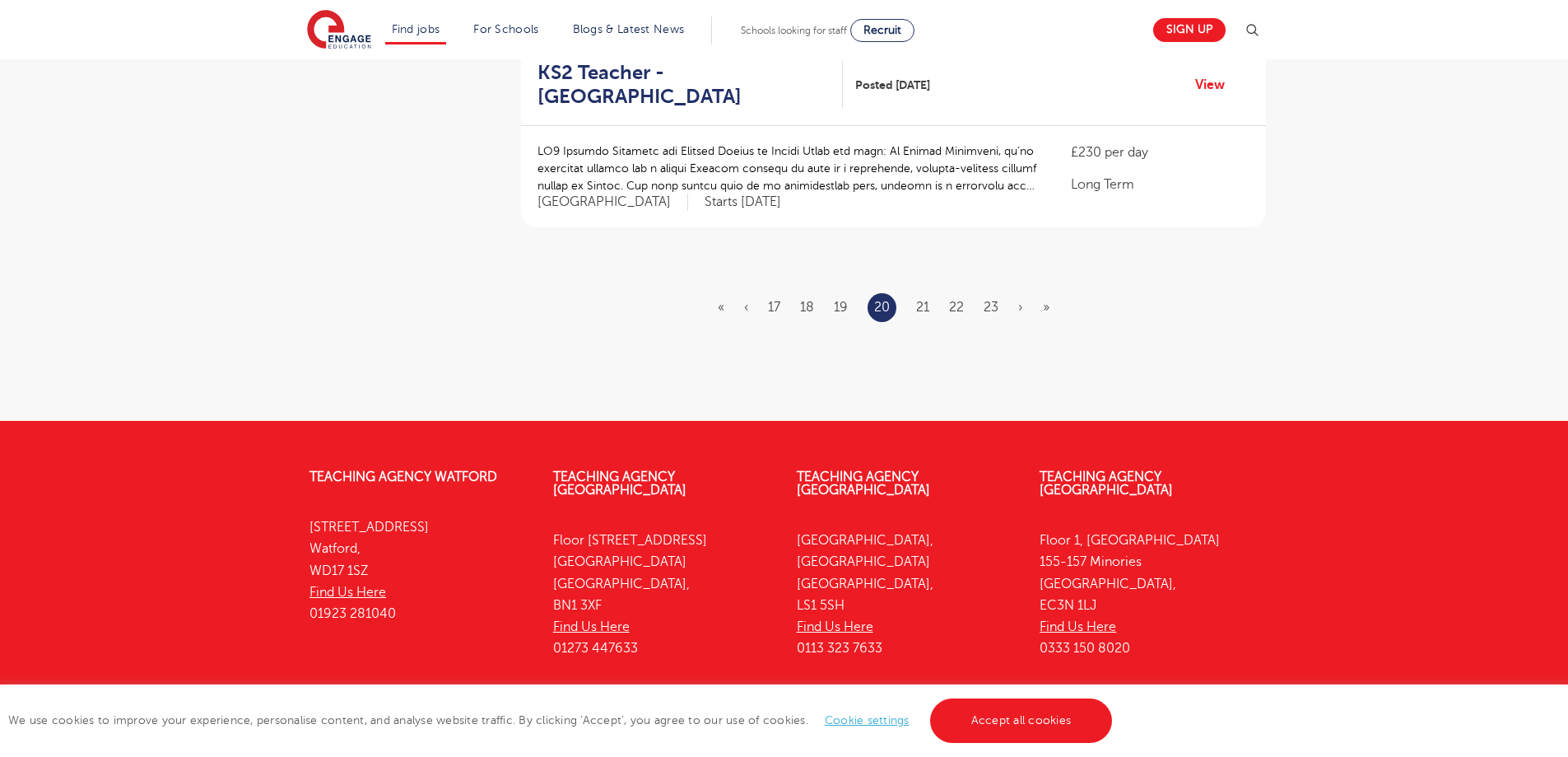
drag, startPoint x: 994, startPoint y: 226, endPoint x: 991, endPoint y: 244, distance: 18.2
click at [994, 296] on li "23" at bounding box center [991, 306] width 14 height 21
click at [997, 299] on link "23" at bounding box center [991, 306] width 14 height 14
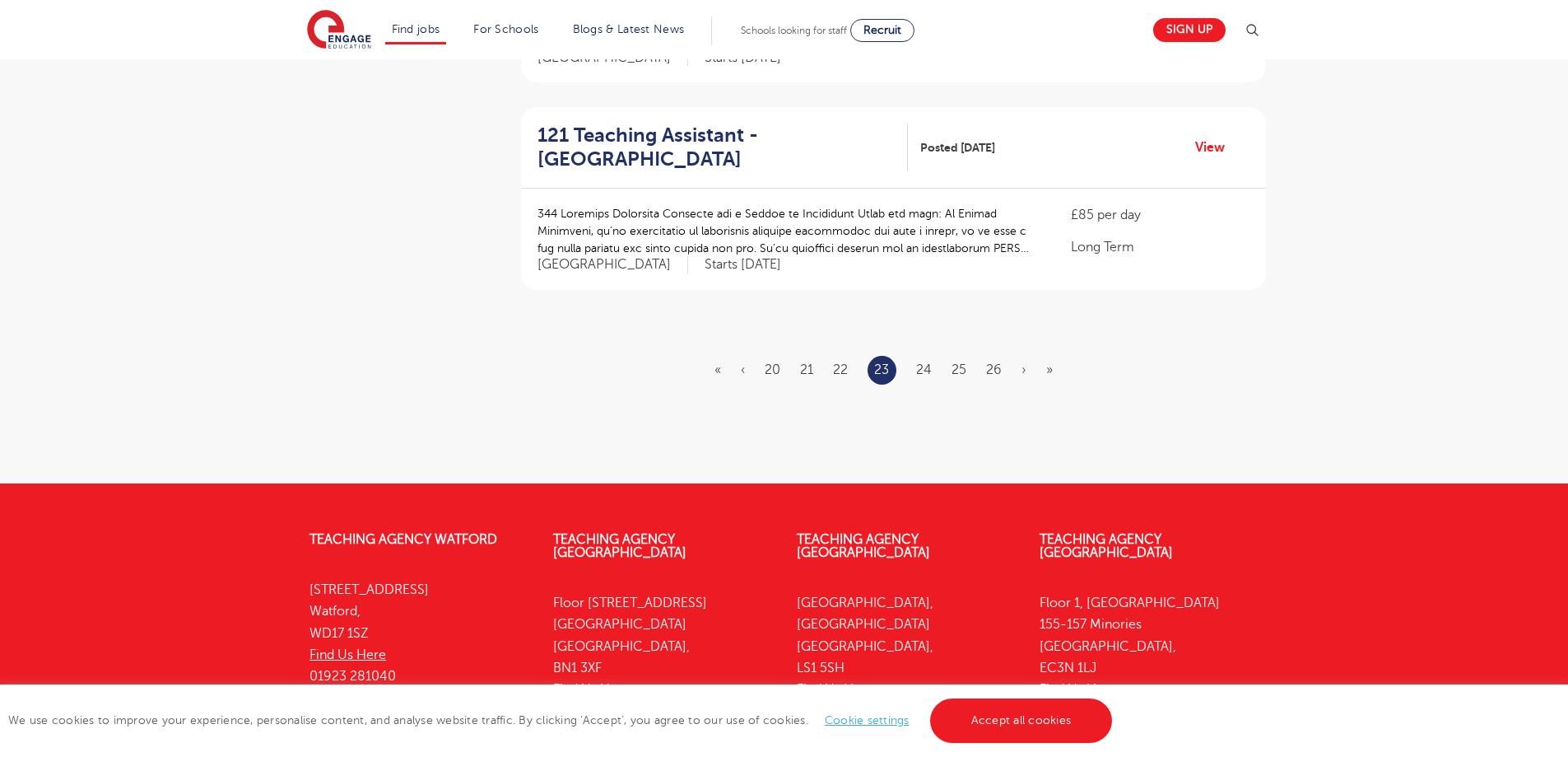
scroll to position [0, 0]
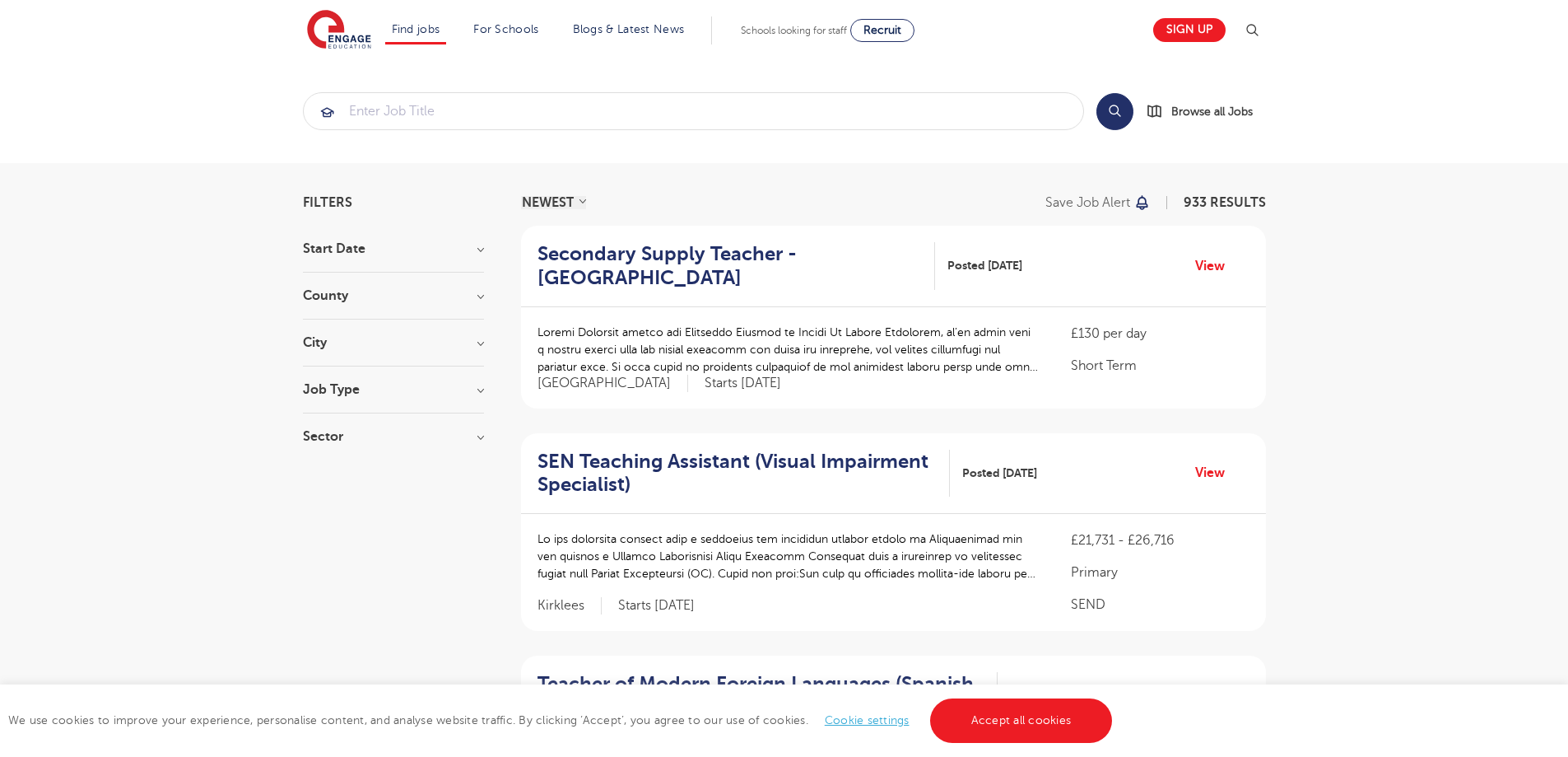
drag, startPoint x: 1134, startPoint y: 201, endPoint x: 1464, endPoint y: 126, distance: 338.4
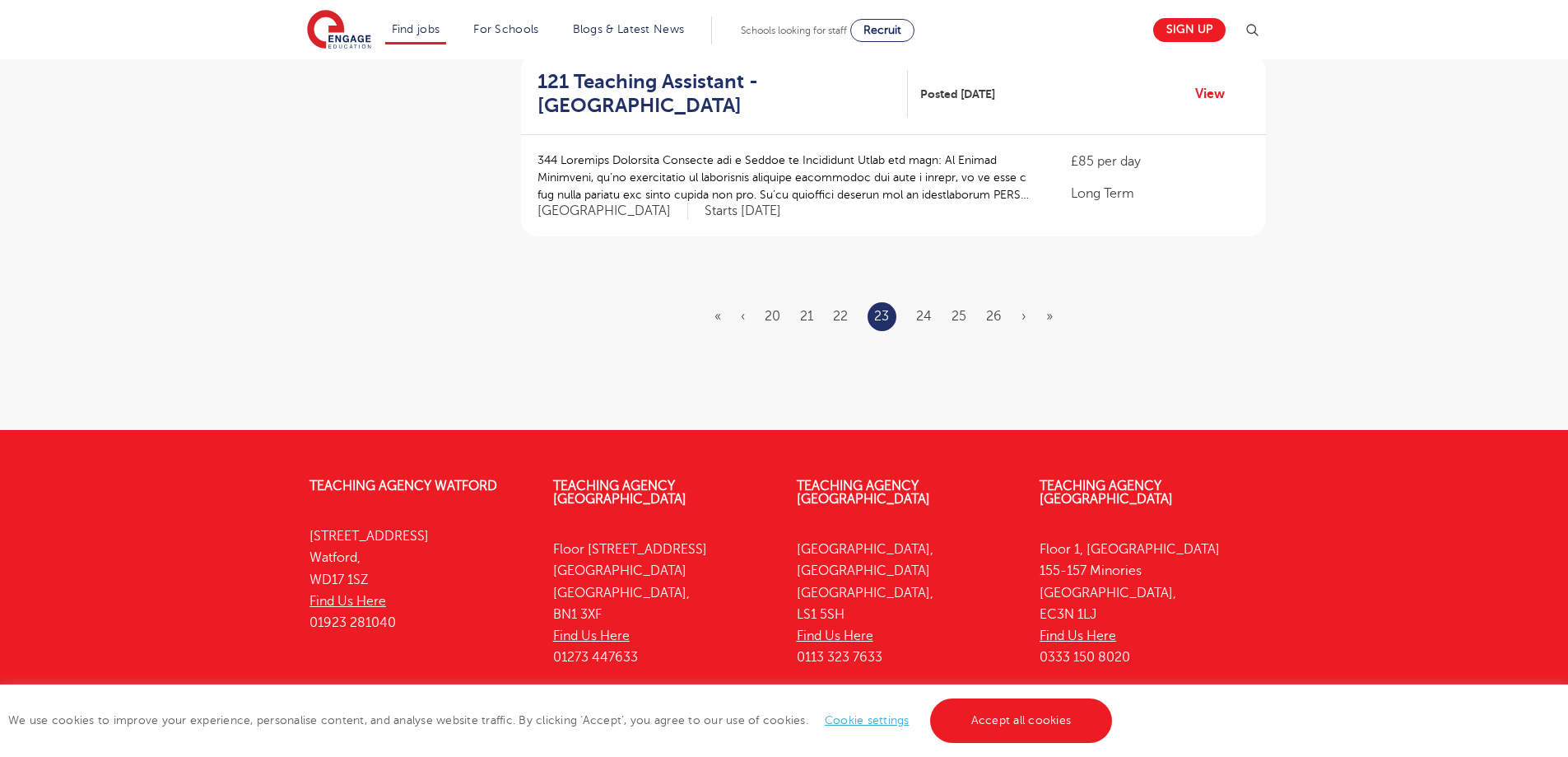
scroll to position [2132, 0]
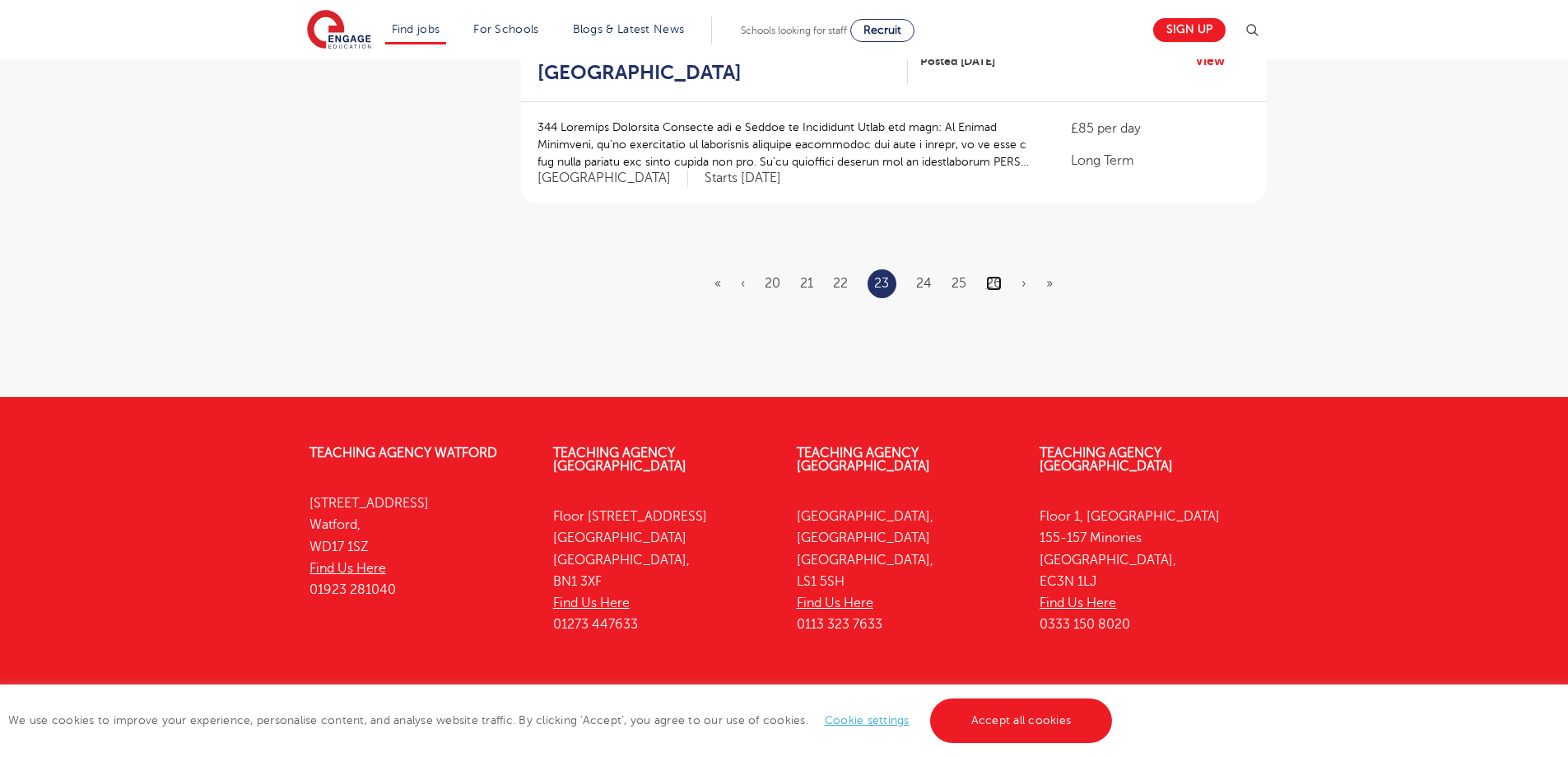
click at [993, 276] on link "26" at bounding box center [994, 282] width 15 height 14
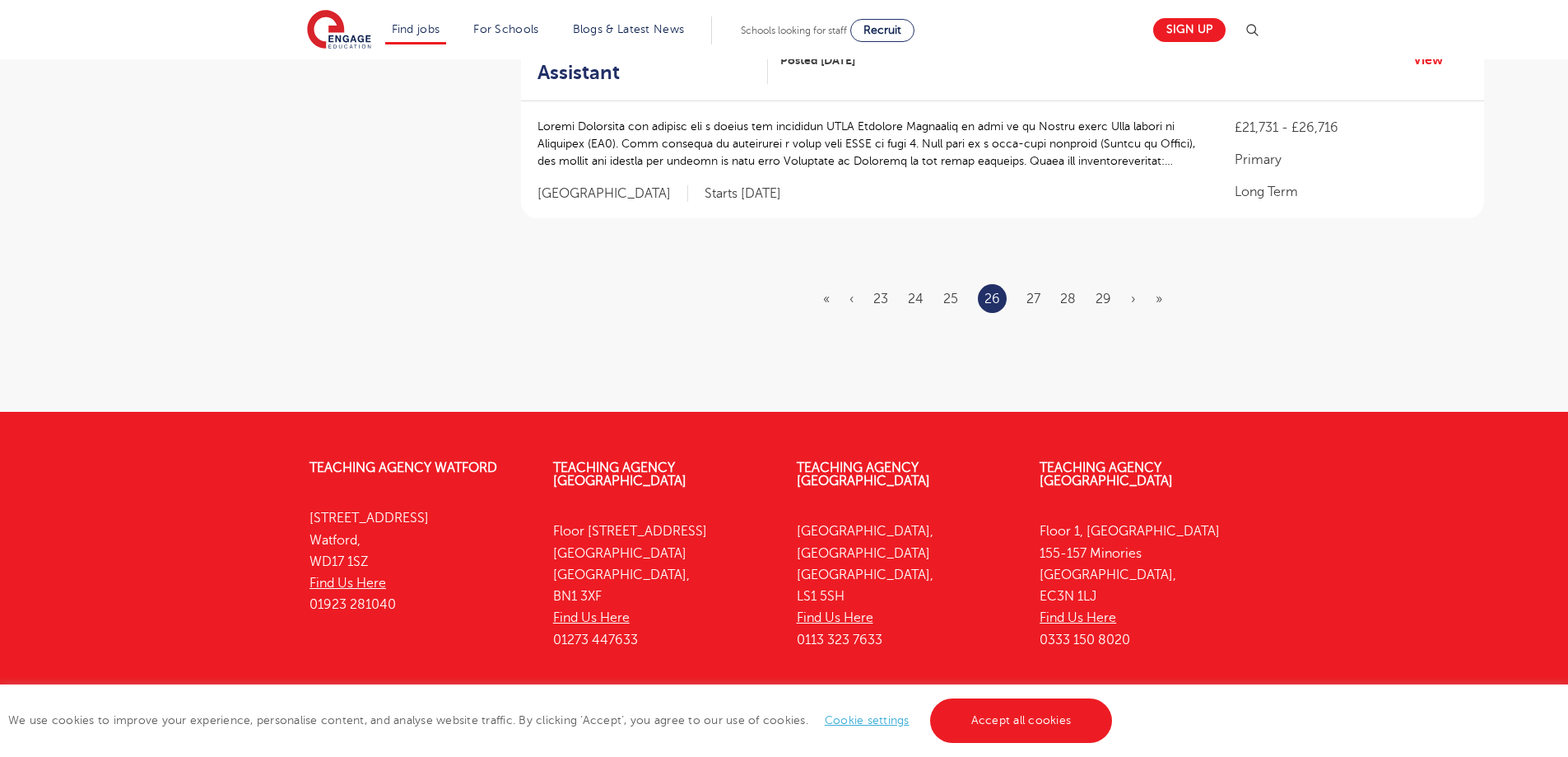
scroll to position [0, 0]
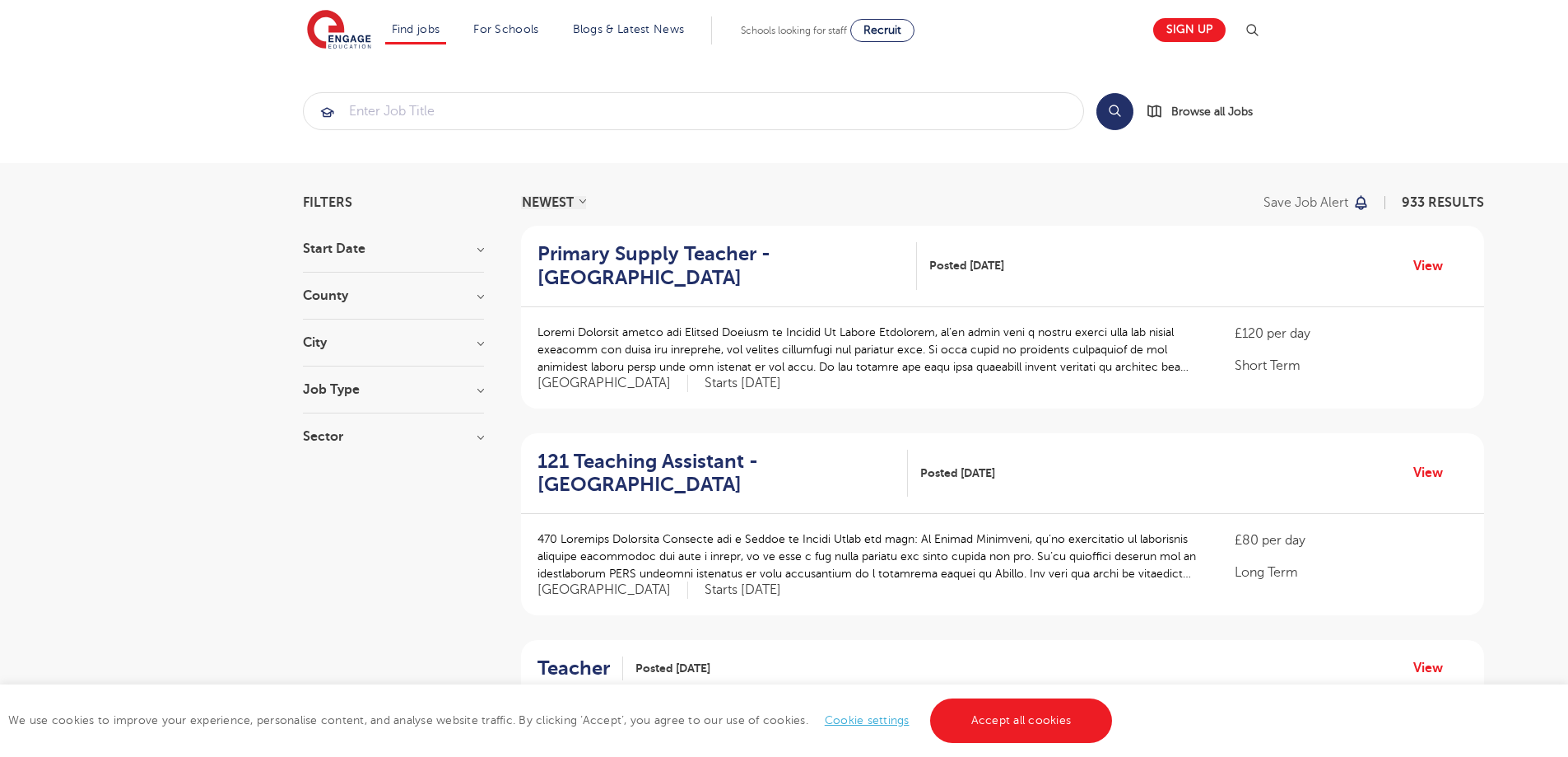
scroll to position [2171, 0]
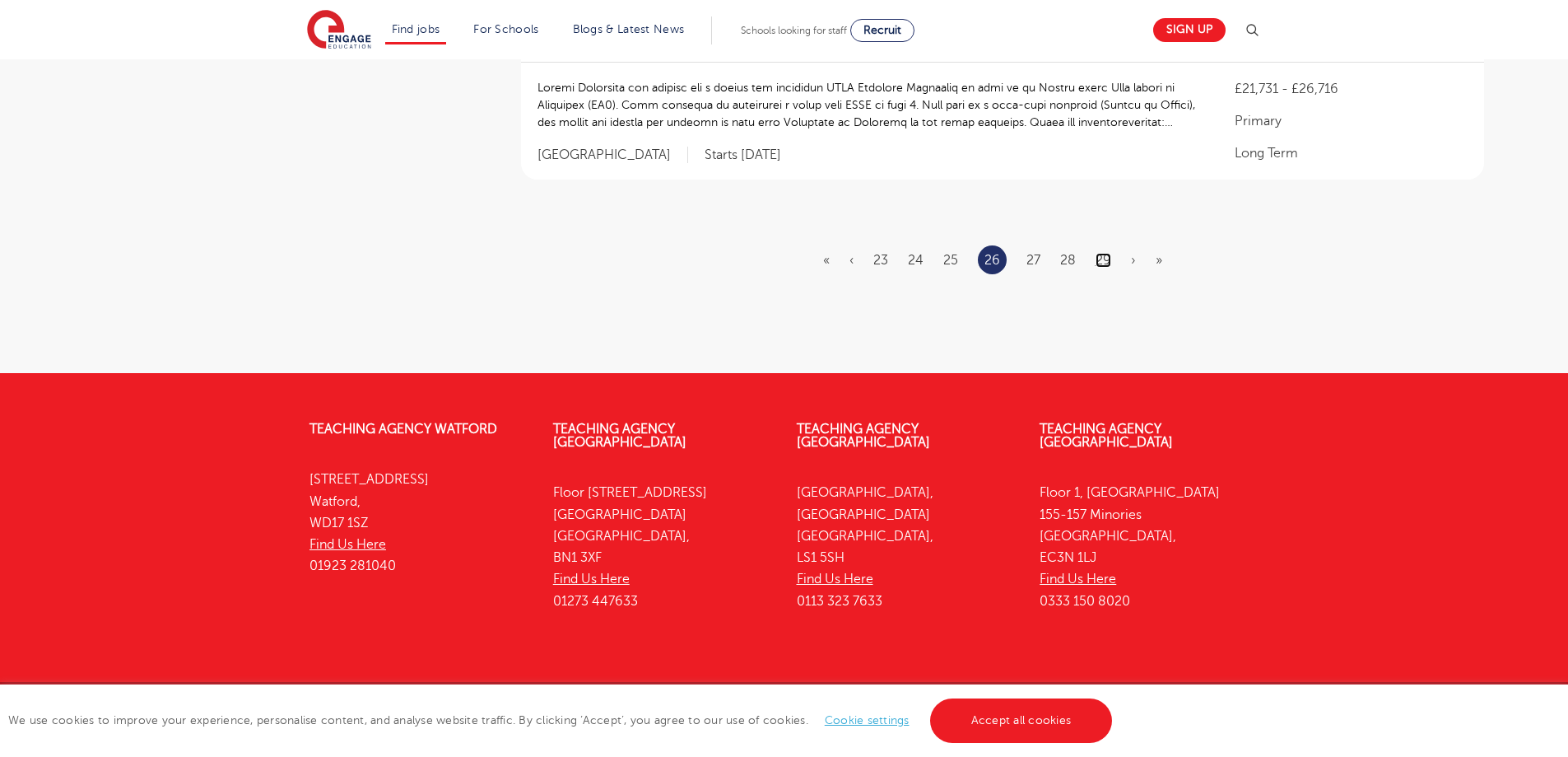
click at [1095, 253] on link "29" at bounding box center [1103, 259] width 15 height 14
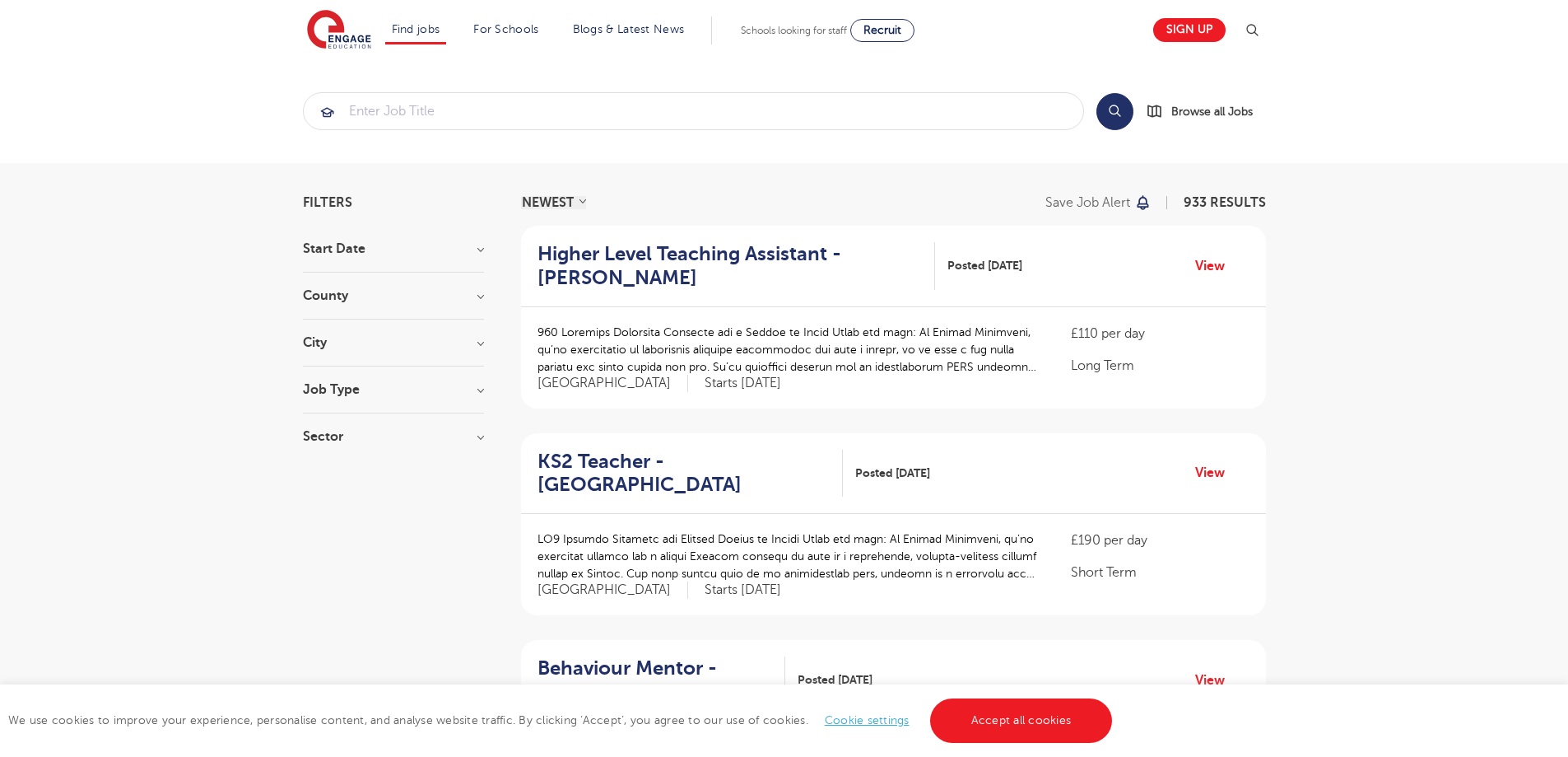
scroll to position [1914, 0]
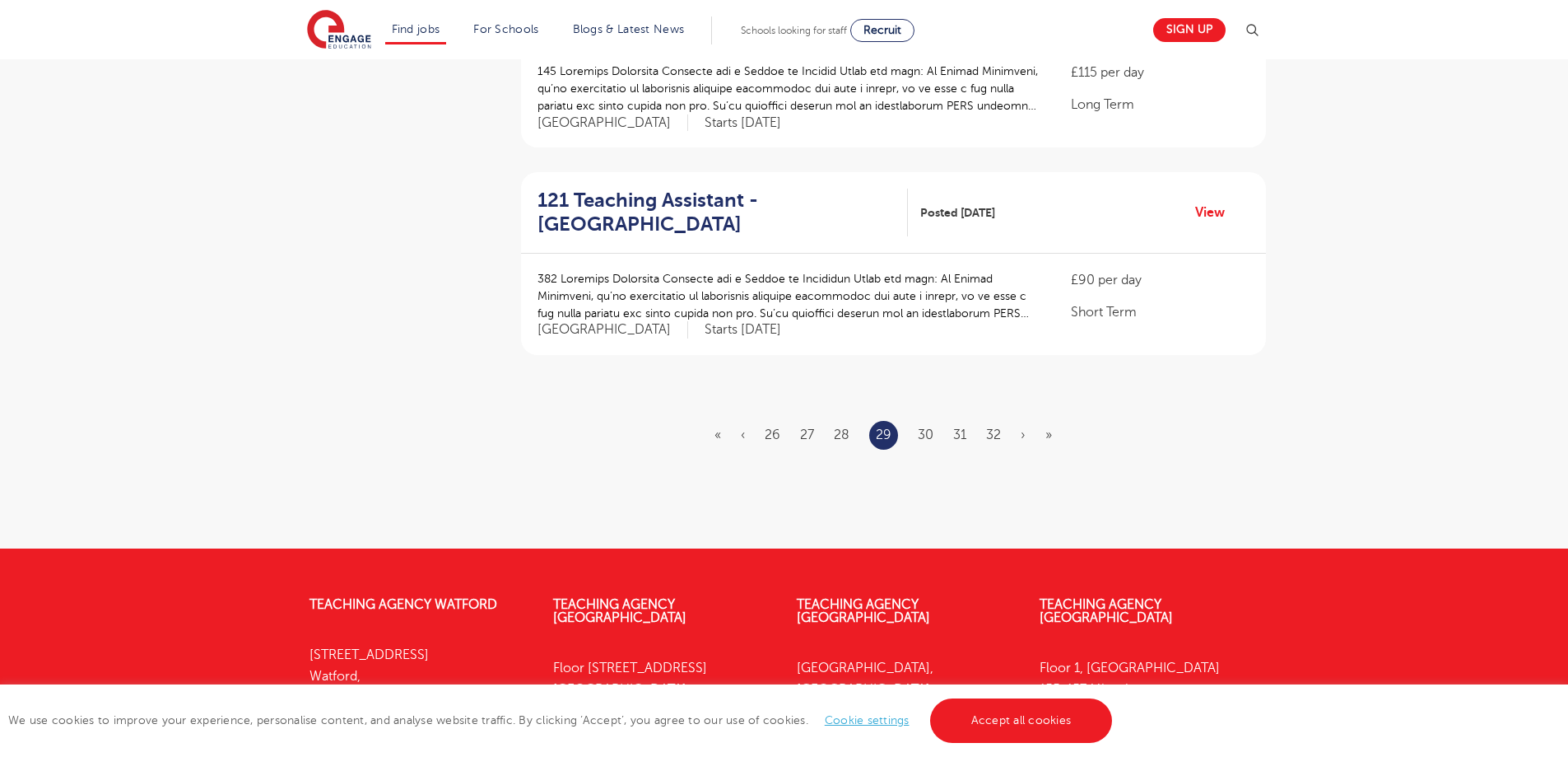
click at [985, 441] on ul "« ‹ 26 27 28 29 30 31 32 › »" at bounding box center [893, 435] width 357 height 29
click at [991, 437] on link "32" at bounding box center [993, 434] width 14 height 14
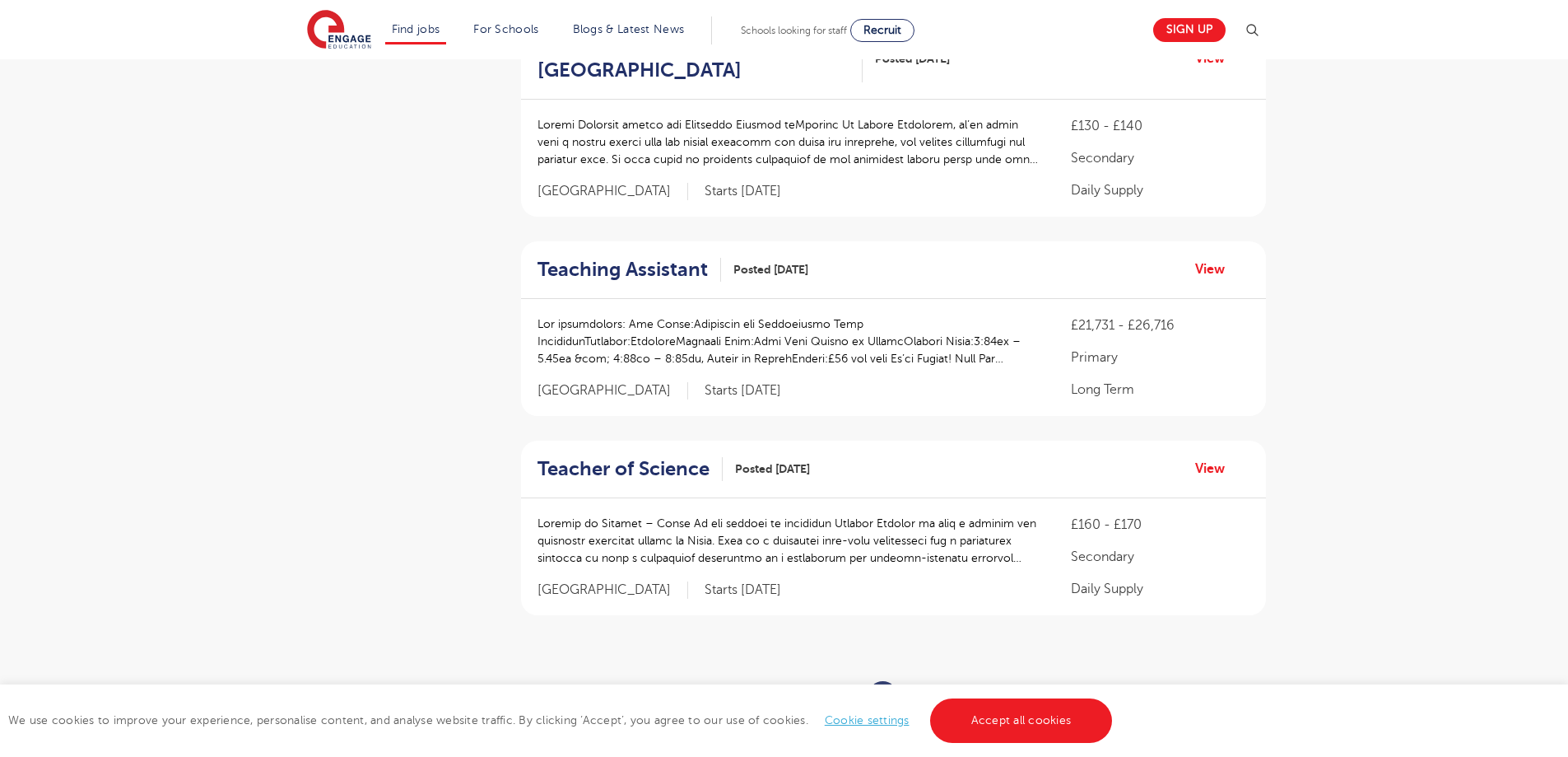
scroll to position [2131, 0]
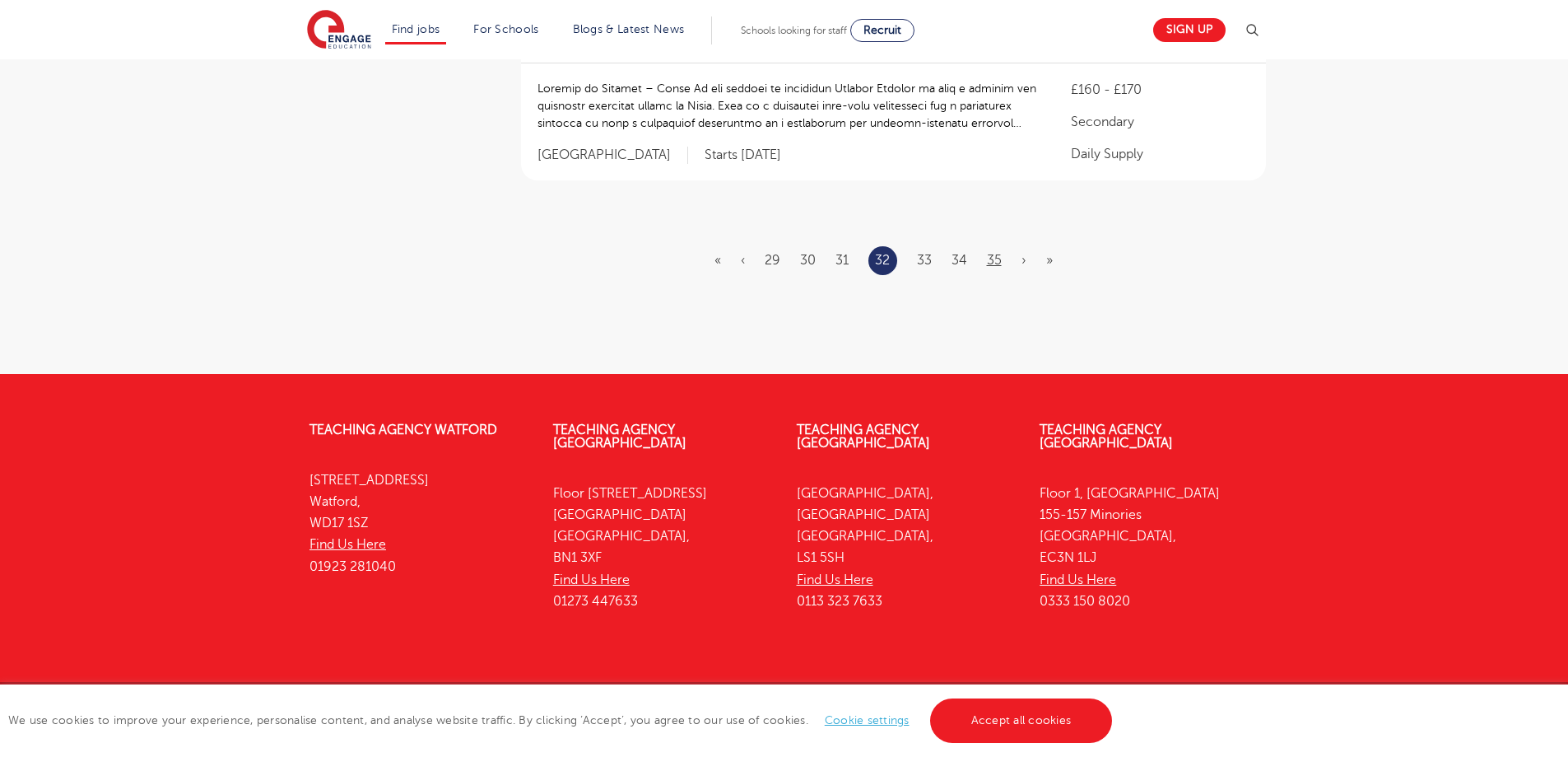
click at [985, 246] on ul "« ‹ 29 30 31 32 33 34 35 › »" at bounding box center [893, 260] width 358 height 29
click at [994, 253] on link "35" at bounding box center [994, 259] width 14 height 14
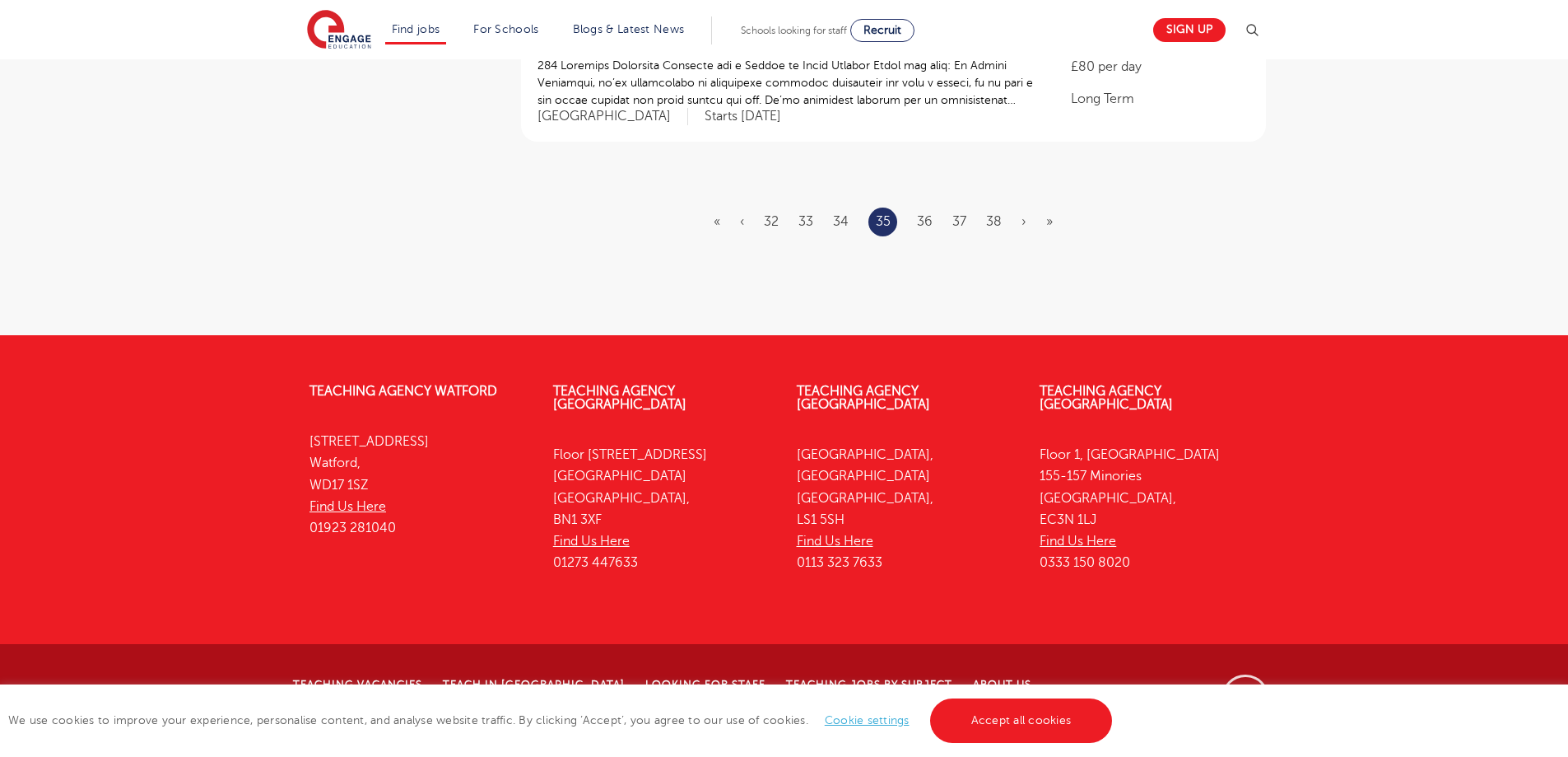
scroll to position [0, 0]
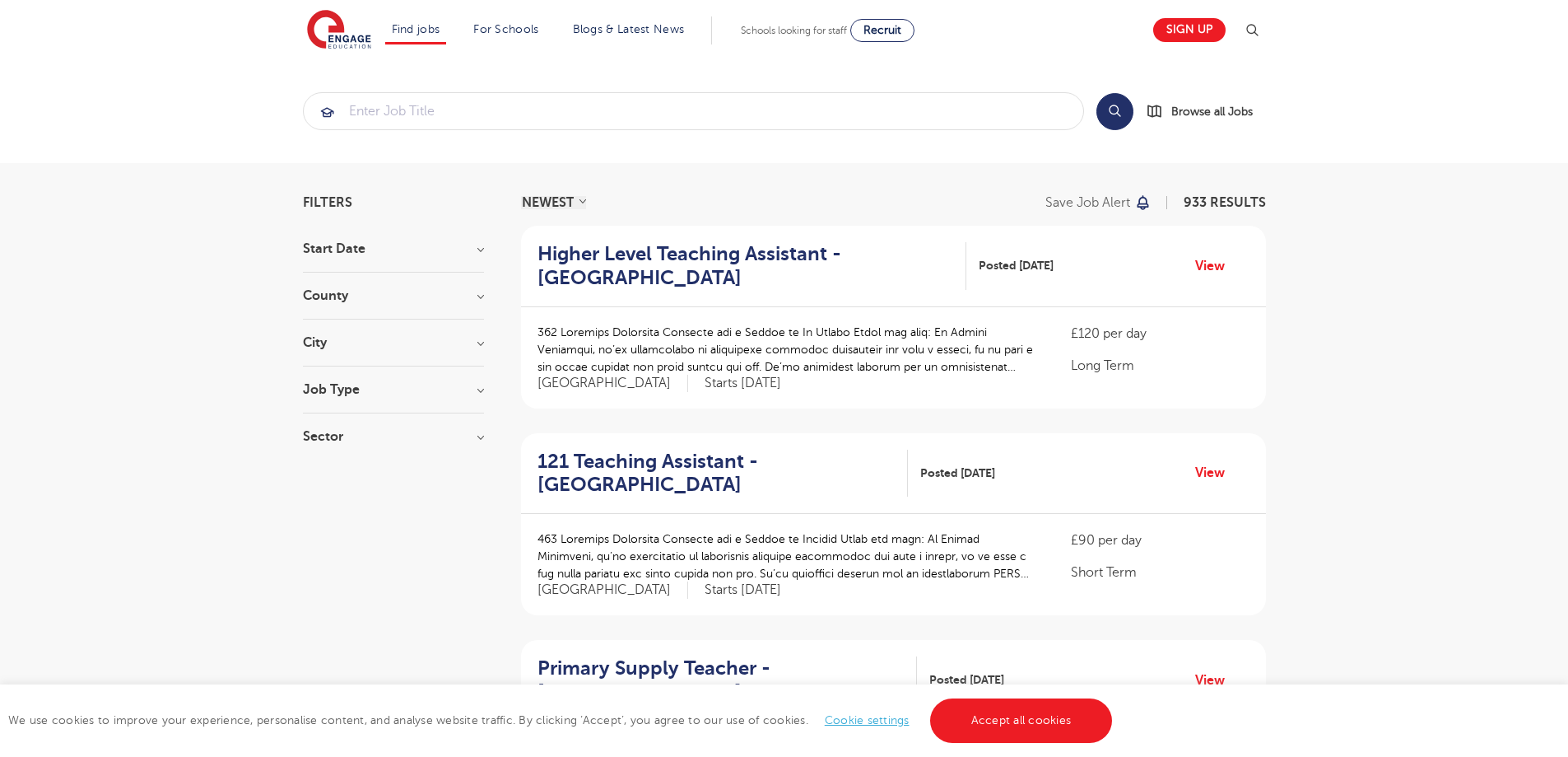
scroll to position [1724, 0]
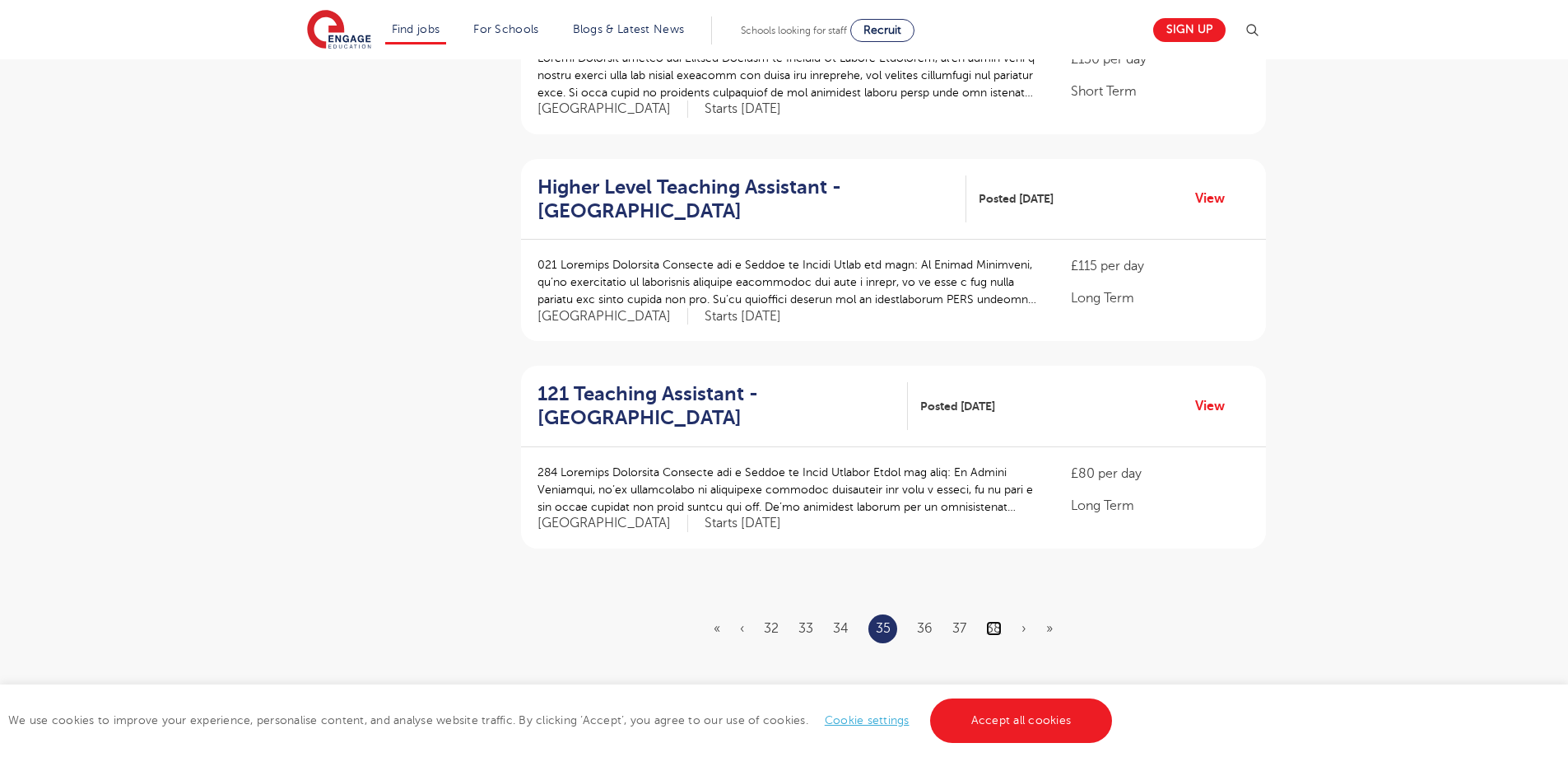
click at [994, 621] on link "38" at bounding box center [994, 628] width 15 height 14
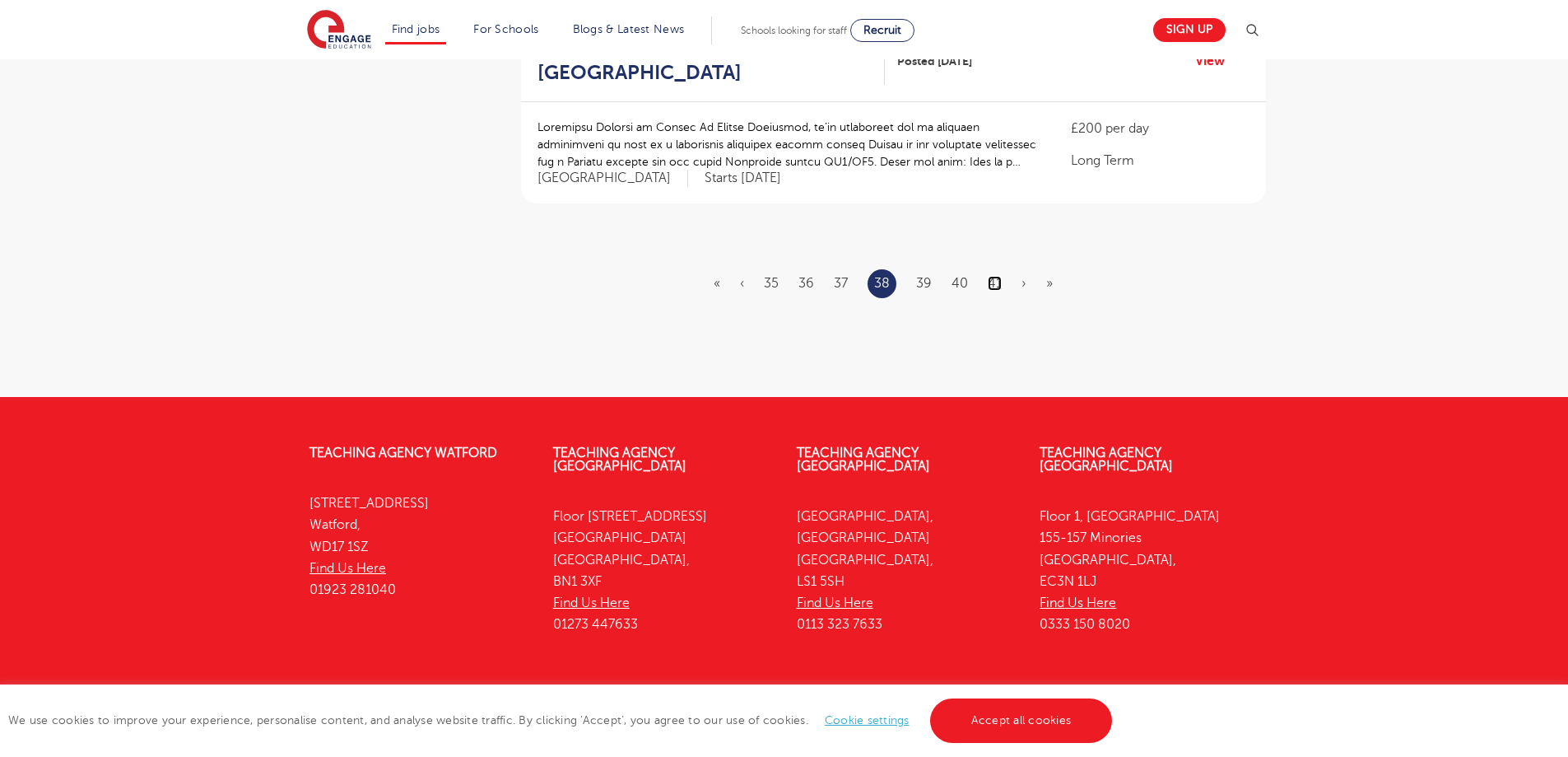
click at [1000, 276] on link "41" at bounding box center [995, 282] width 14 height 14
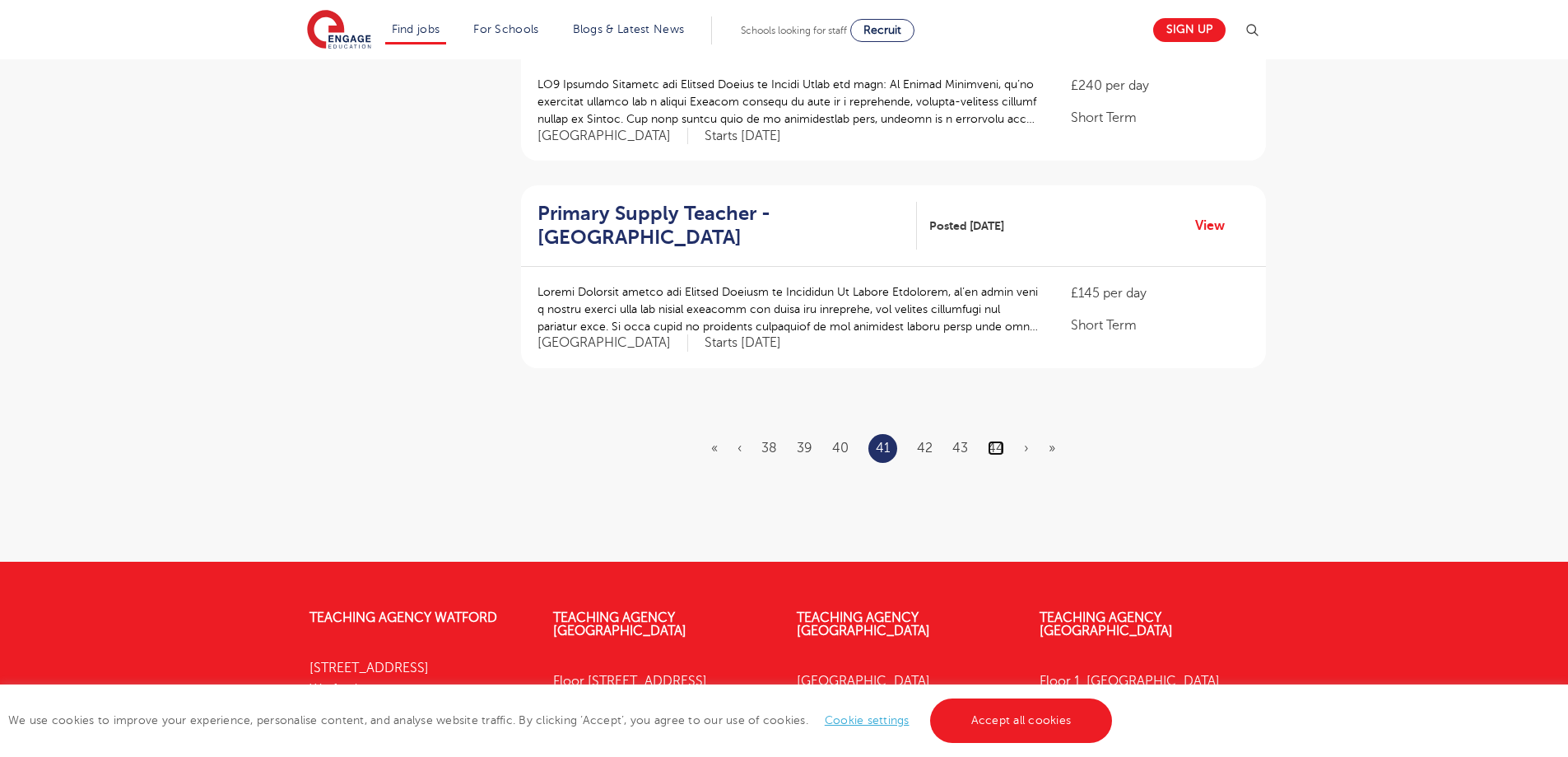
click at [991, 441] on link "44" at bounding box center [996, 447] width 16 height 14
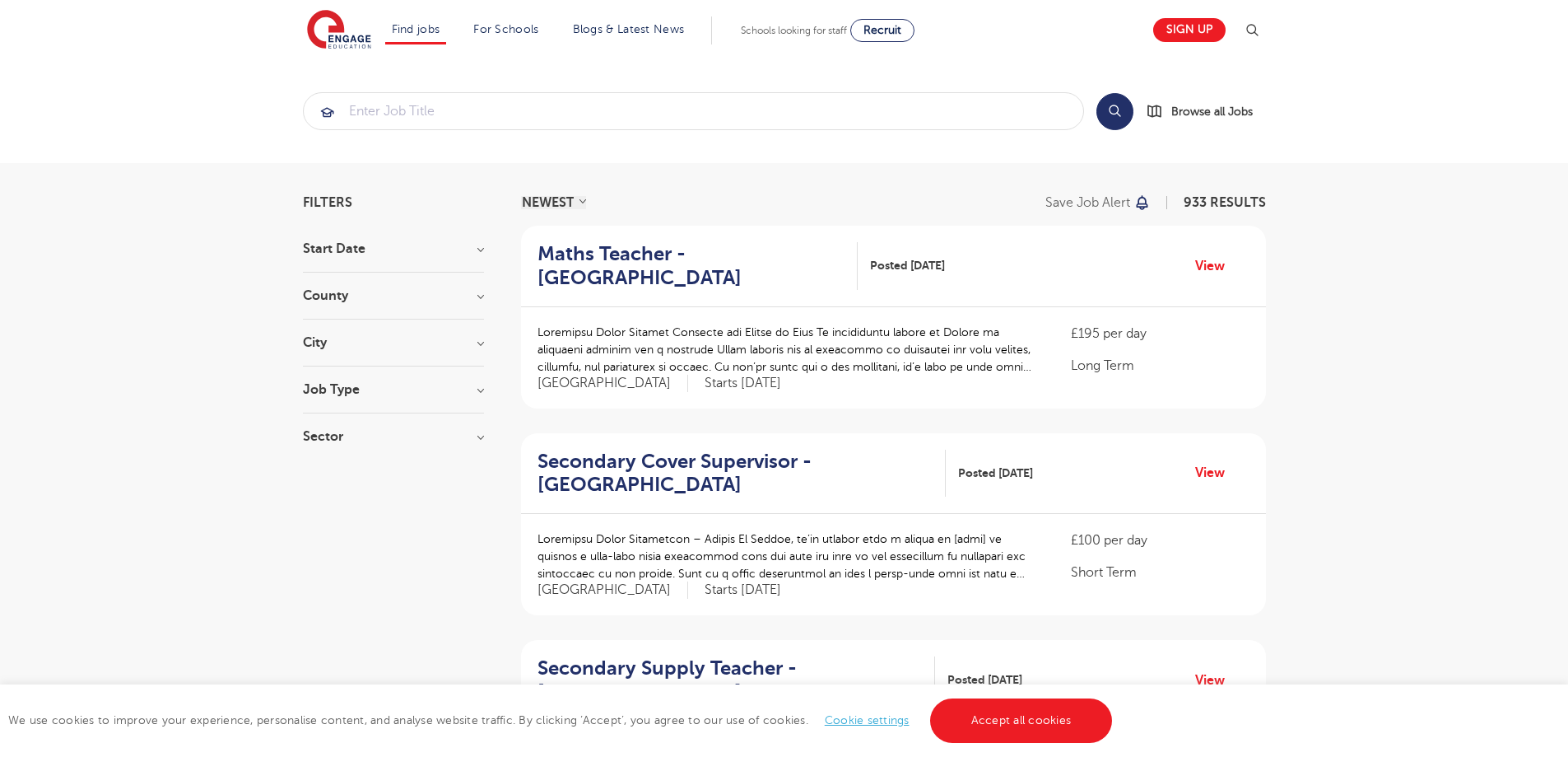
click at [992, 404] on div "£195 per day Long Term [GEOGRAPHIC_DATA] Starts [DATE]" at bounding box center [894, 357] width 745 height 101
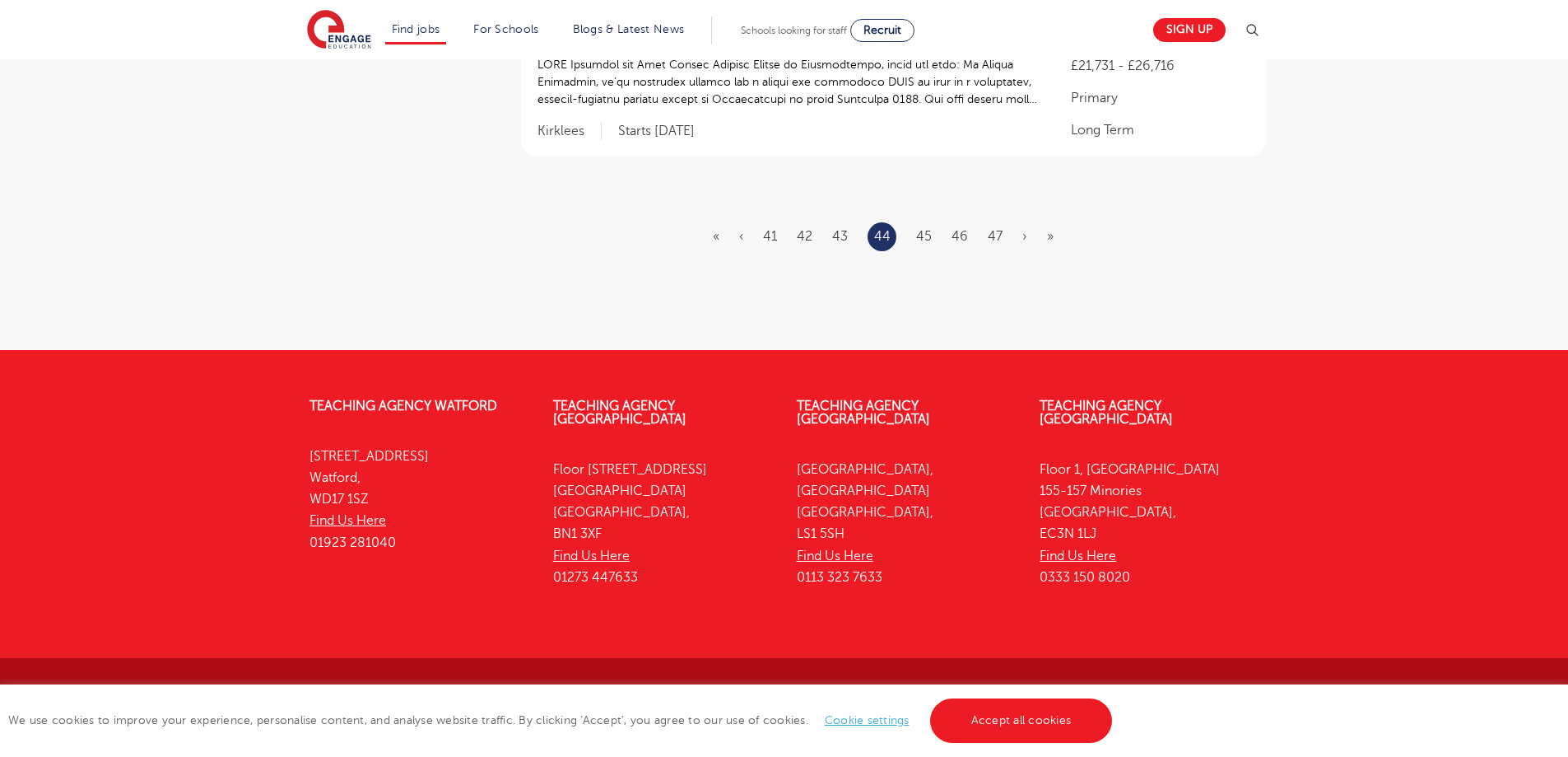
click at [994, 246] on li "47" at bounding box center [995, 236] width 14 height 21
click at [994, 240] on link "47" at bounding box center [995, 236] width 14 height 14
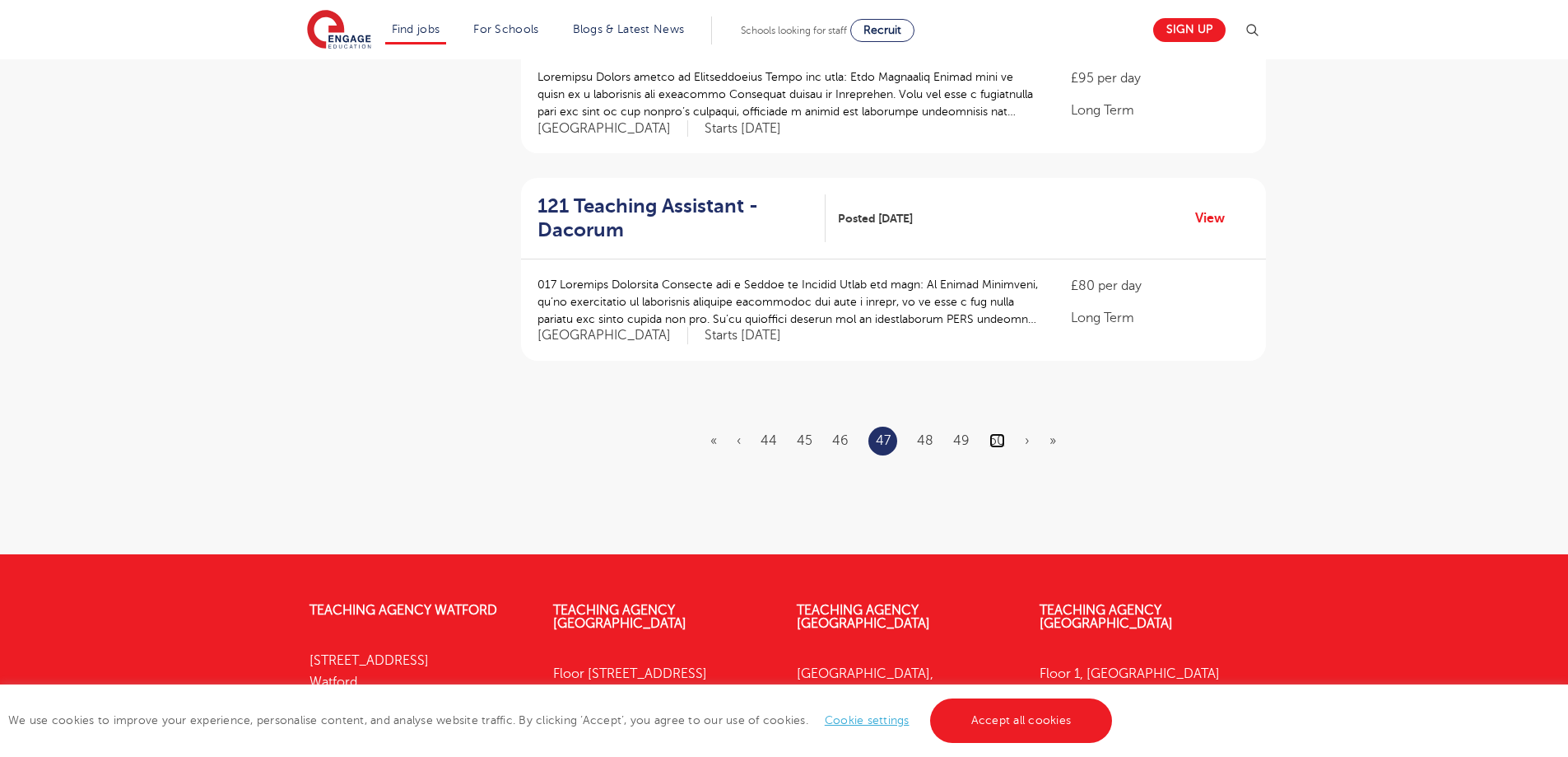
click at [992, 433] on link "50" at bounding box center [997, 440] width 15 height 14
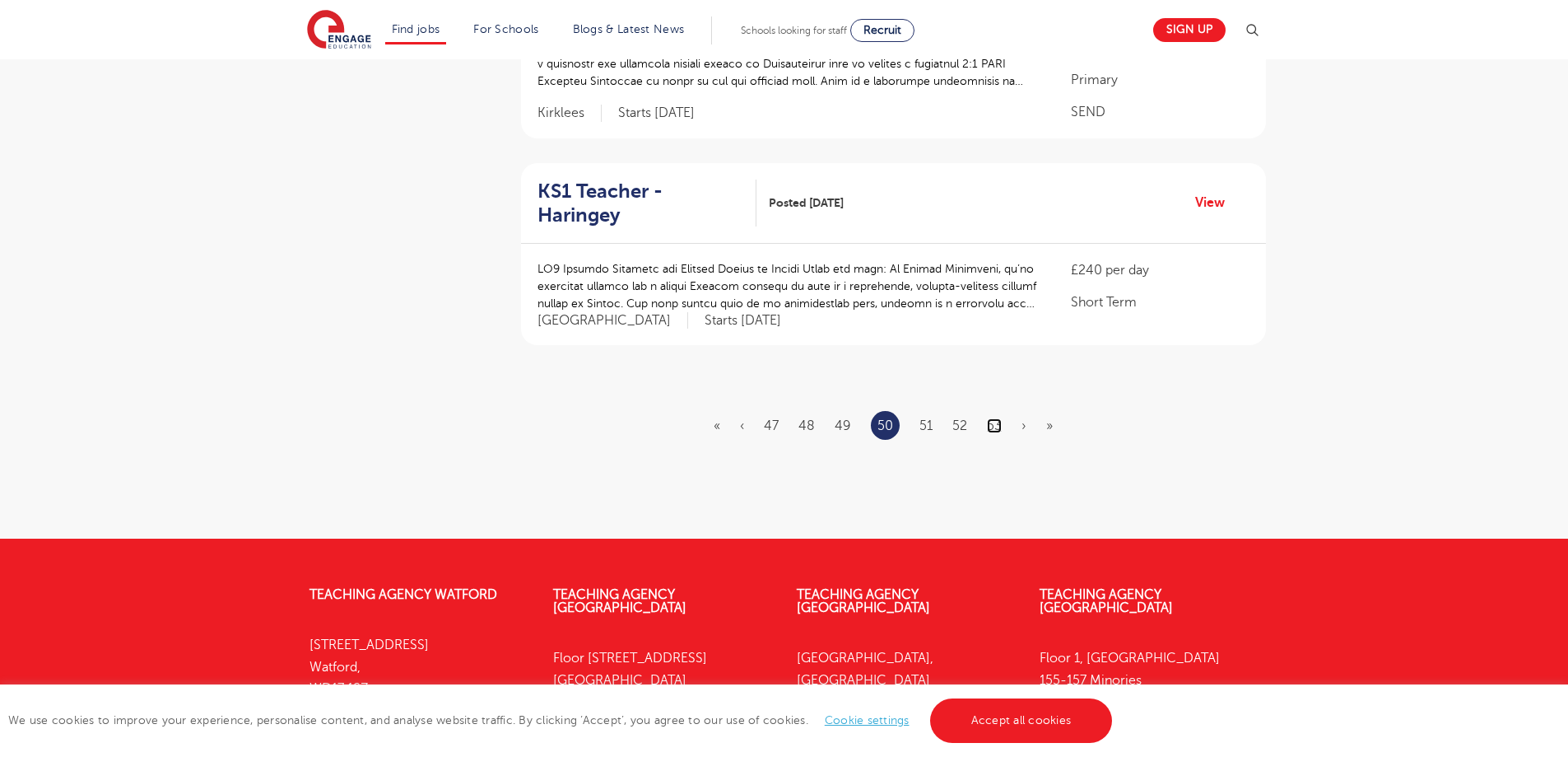
click at [992, 418] on link "53" at bounding box center [994, 425] width 14 height 14
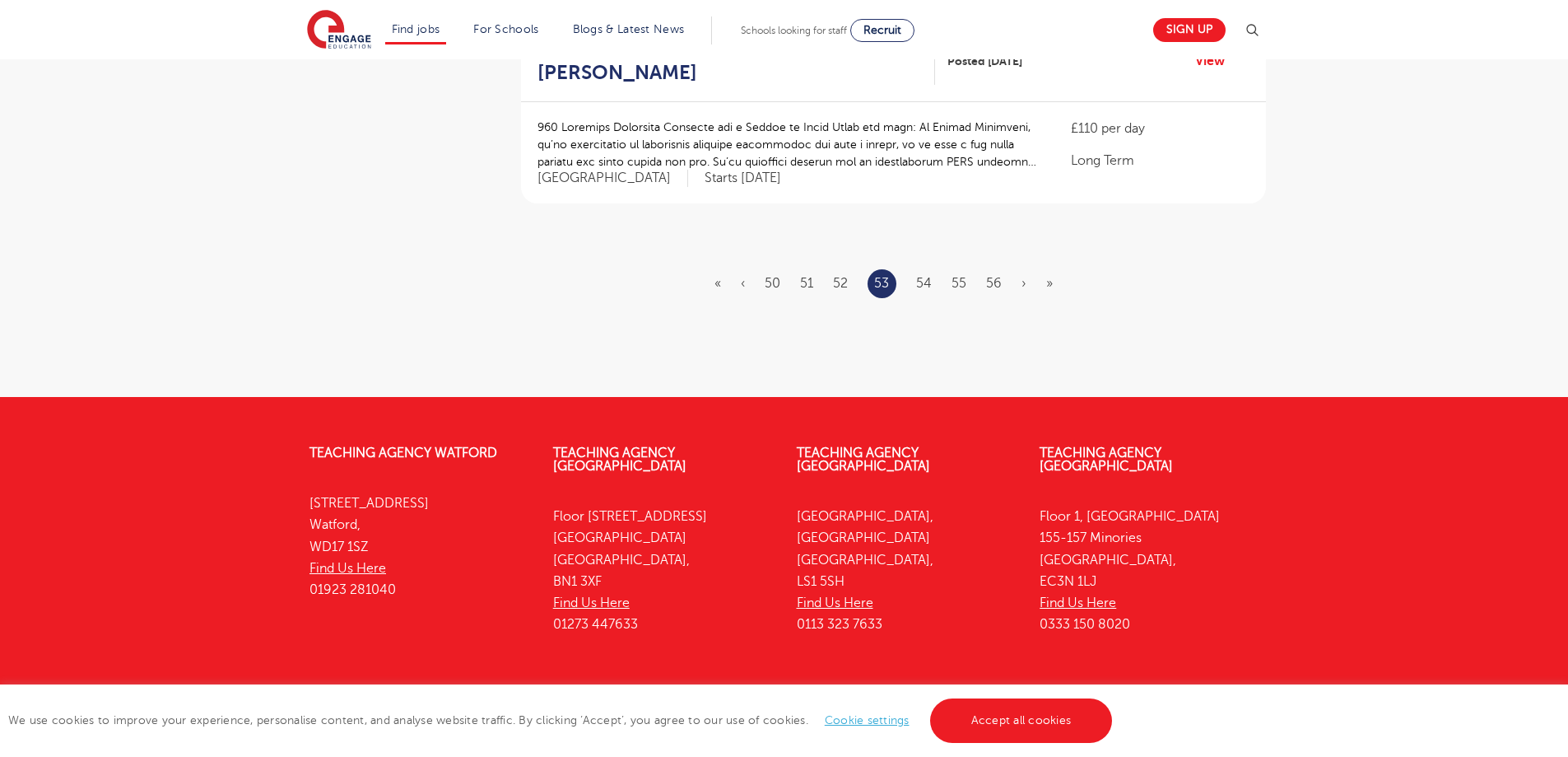
click at [985, 270] on ul "« ‹ 50 51 52 53 54 55 56 › »" at bounding box center [893, 284] width 358 height 29
click at [990, 276] on link "56" at bounding box center [994, 282] width 15 height 14
click at [989, 276] on link "59" at bounding box center [994, 282] width 15 height 14
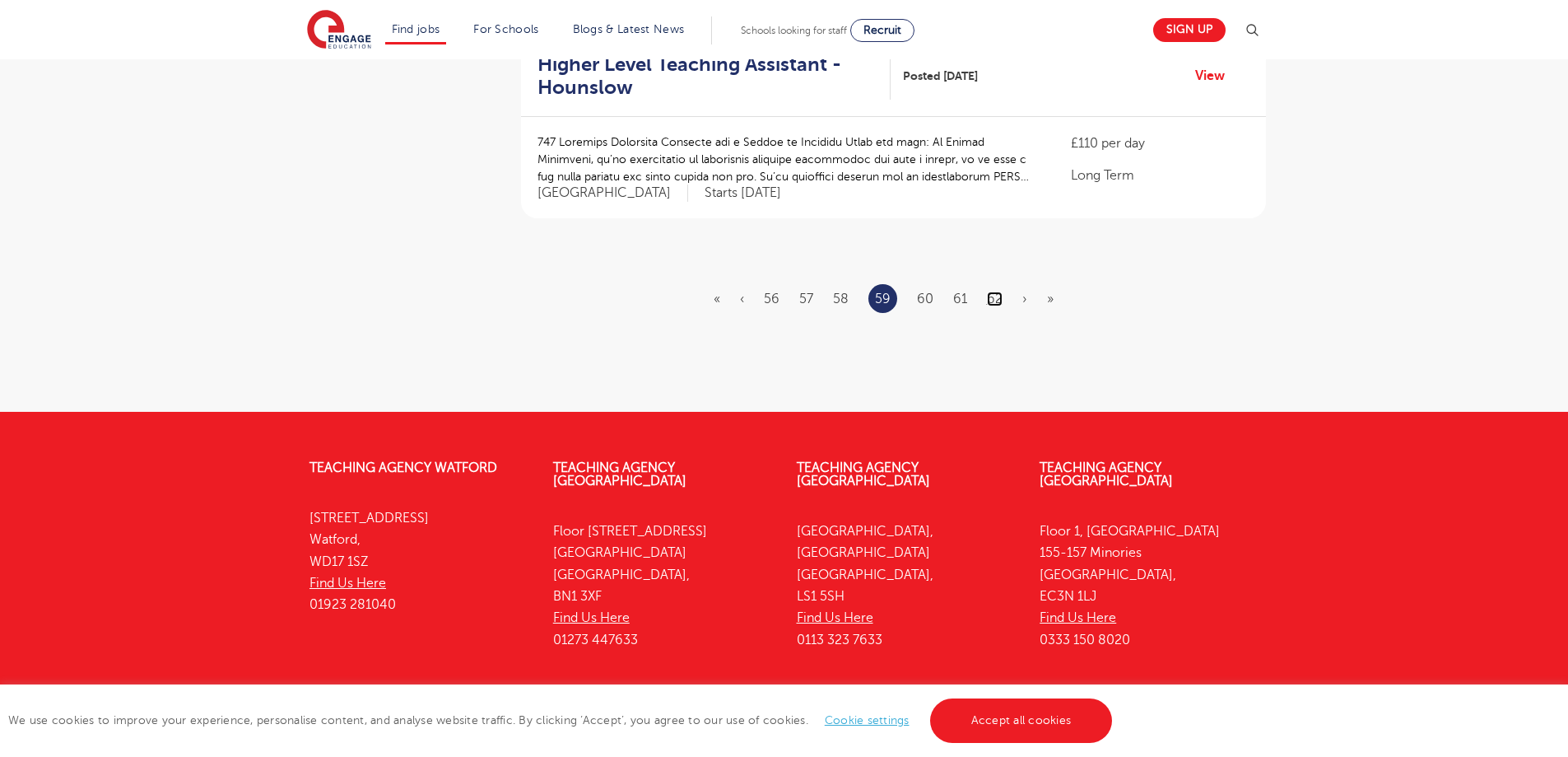
click at [990, 292] on link "62" at bounding box center [995, 299] width 15 height 14
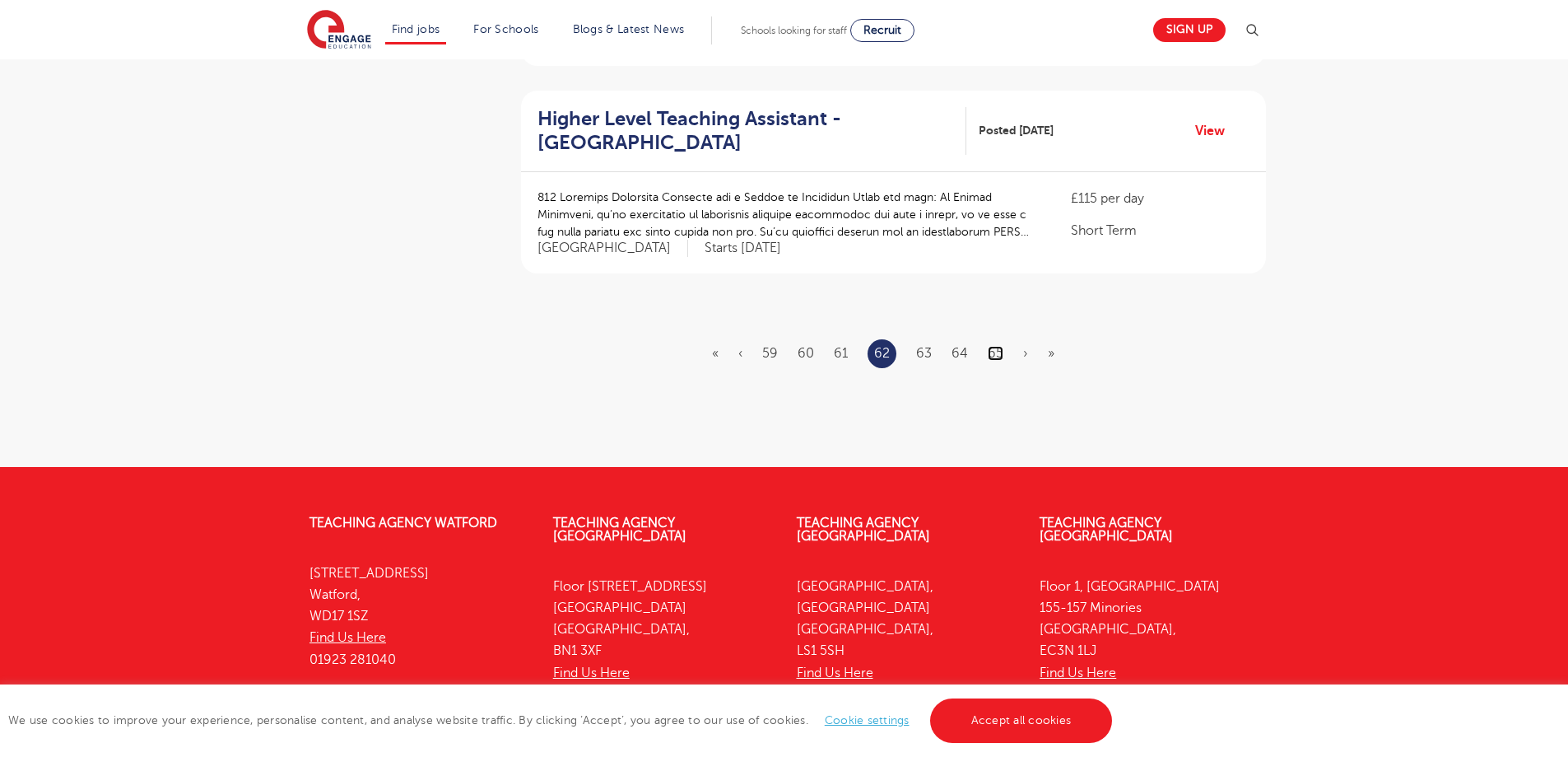
click at [989, 360] on link "65" at bounding box center [996, 353] width 15 height 14
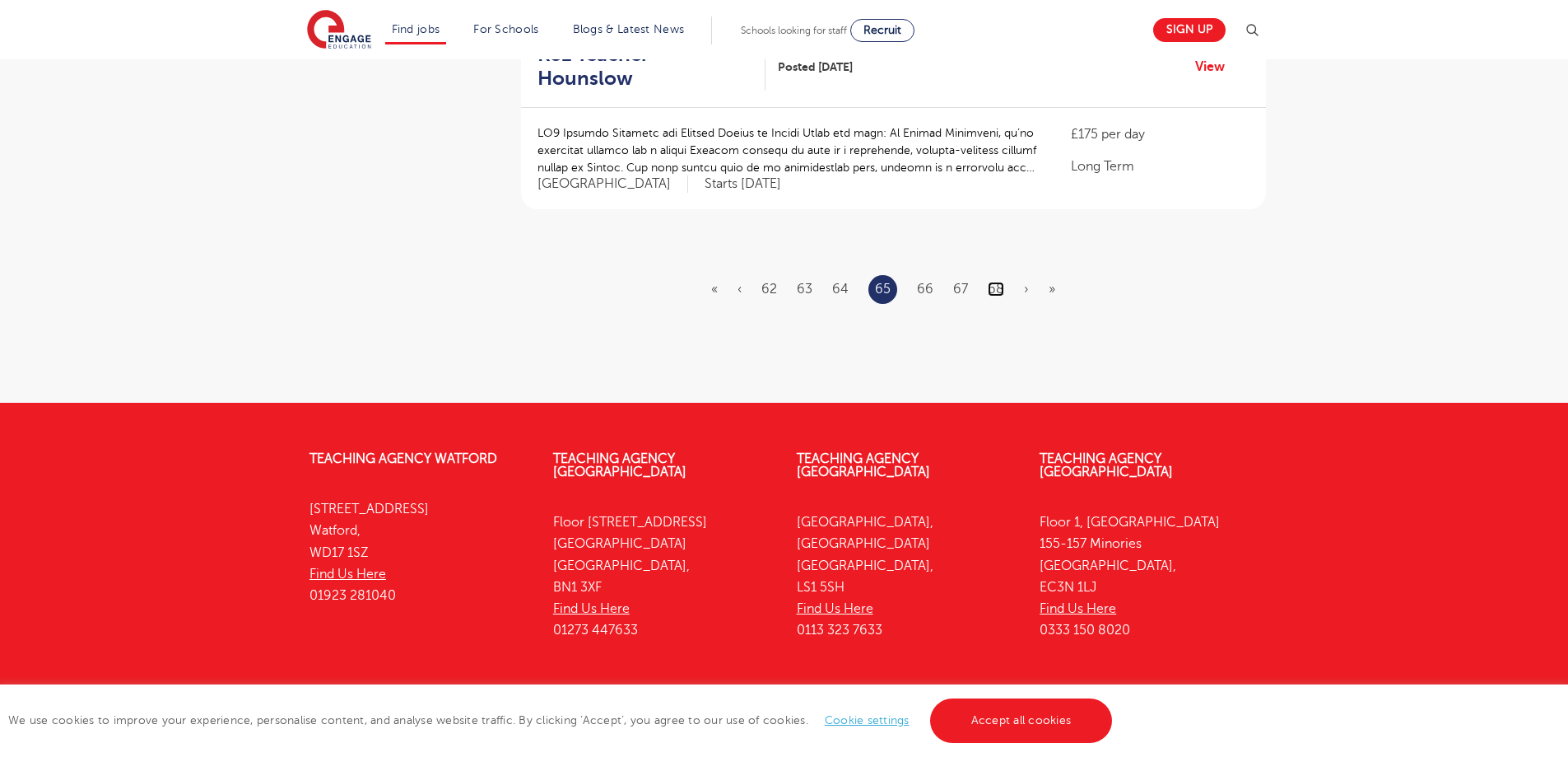
click at [990, 282] on link "68" at bounding box center [996, 288] width 16 height 14
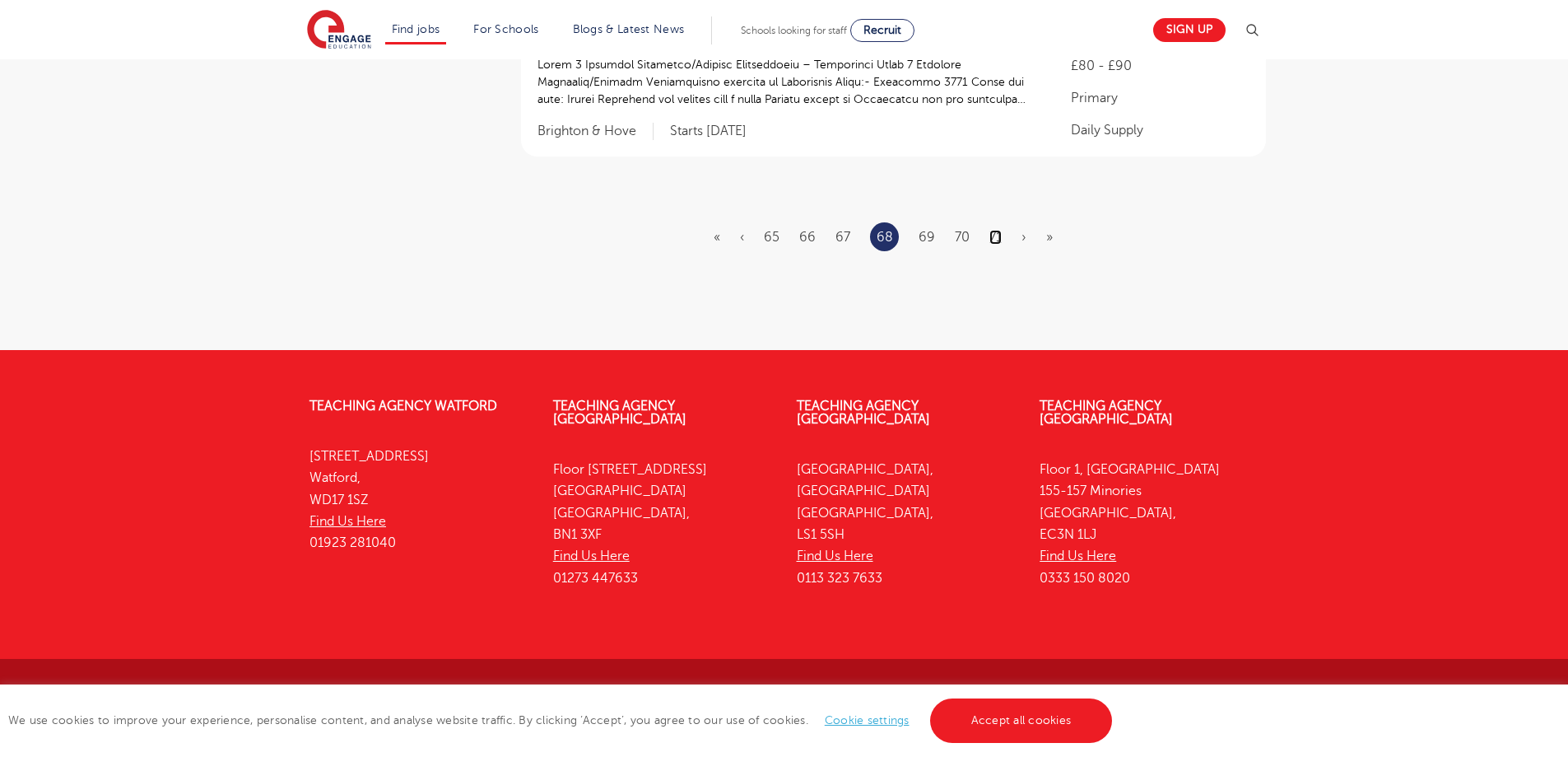
click at [996, 241] on link "71" at bounding box center [995, 236] width 13 height 14
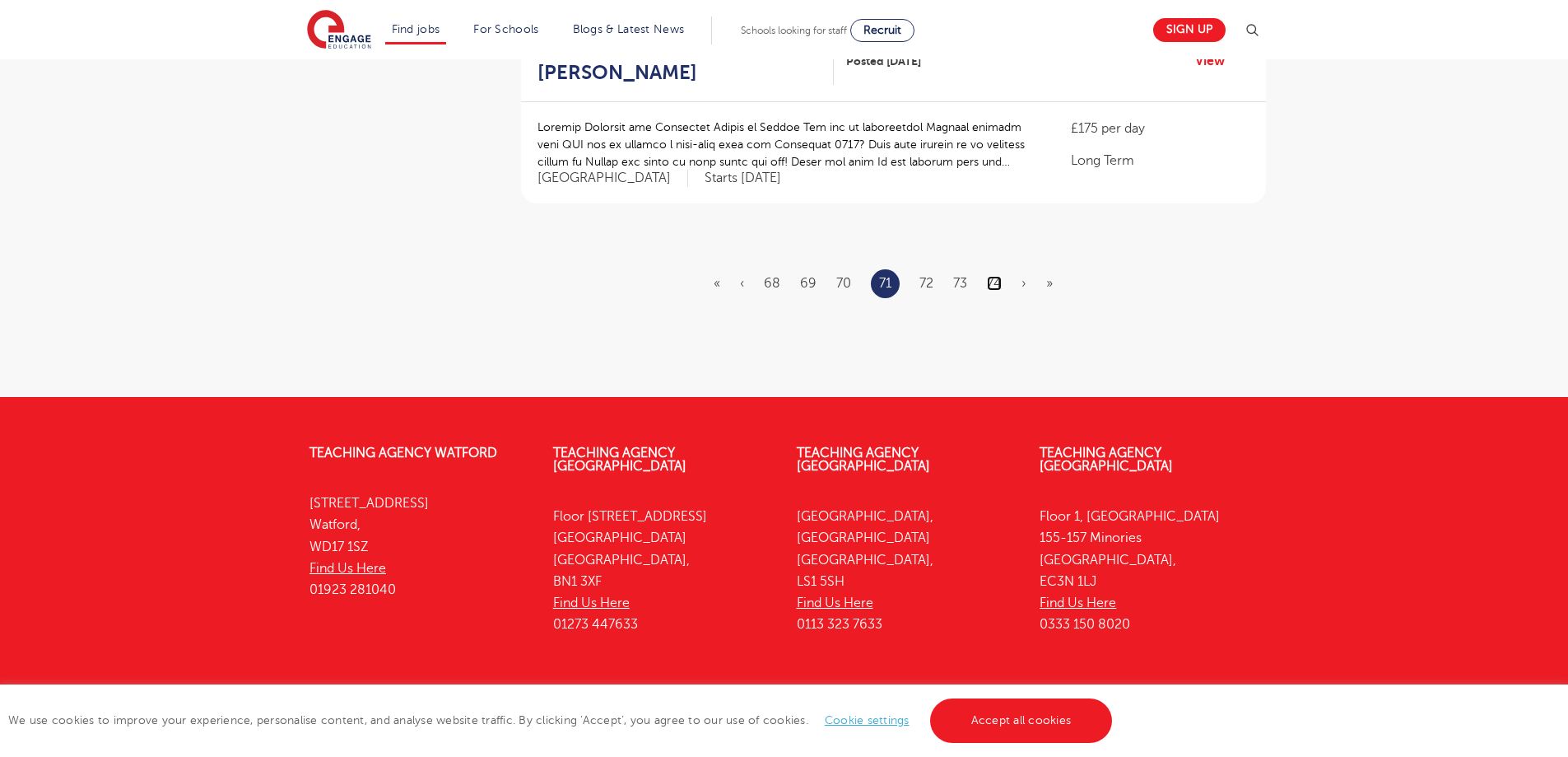
click at [992, 276] on link "74" at bounding box center [994, 282] width 14 height 14
click at [989, 276] on link "77" at bounding box center [991, 282] width 13 height 14
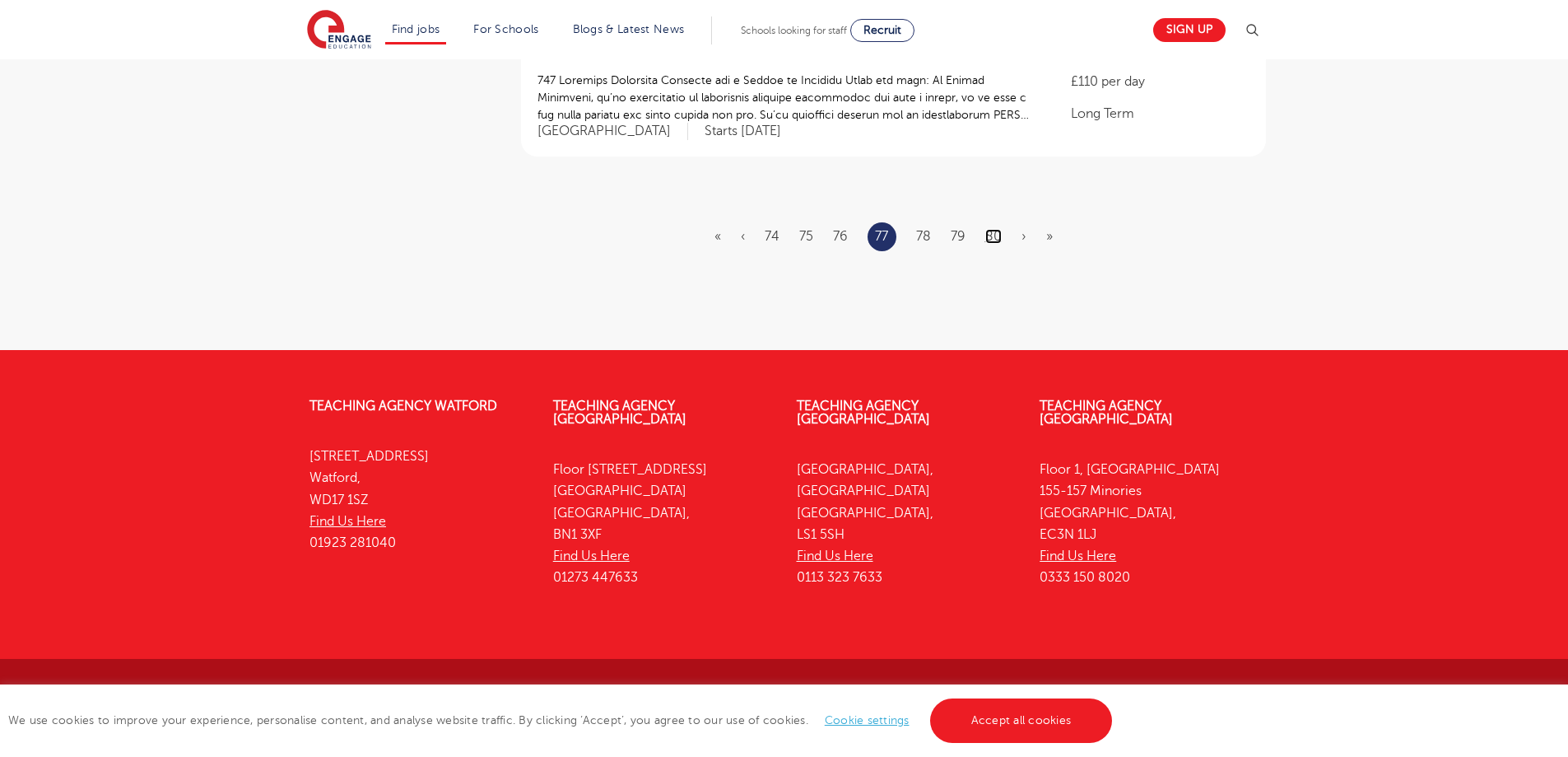
click at [989, 239] on link "80" at bounding box center [993, 236] width 16 height 14
